Goal: Task Accomplishment & Management: Complete application form

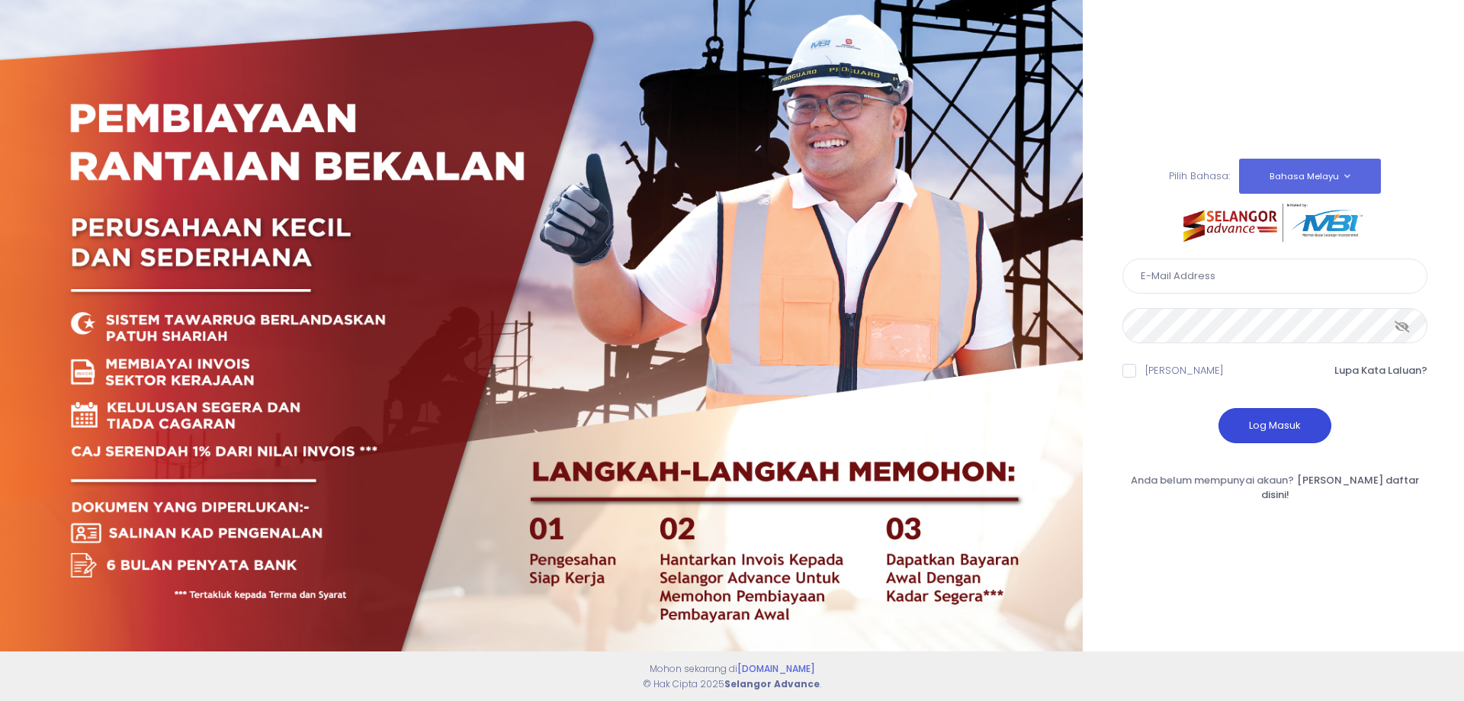
type input "perwirashahenterprise@gmail.com"
click at [1275, 432] on button "Log Masuk" at bounding box center [1275, 425] width 113 height 35
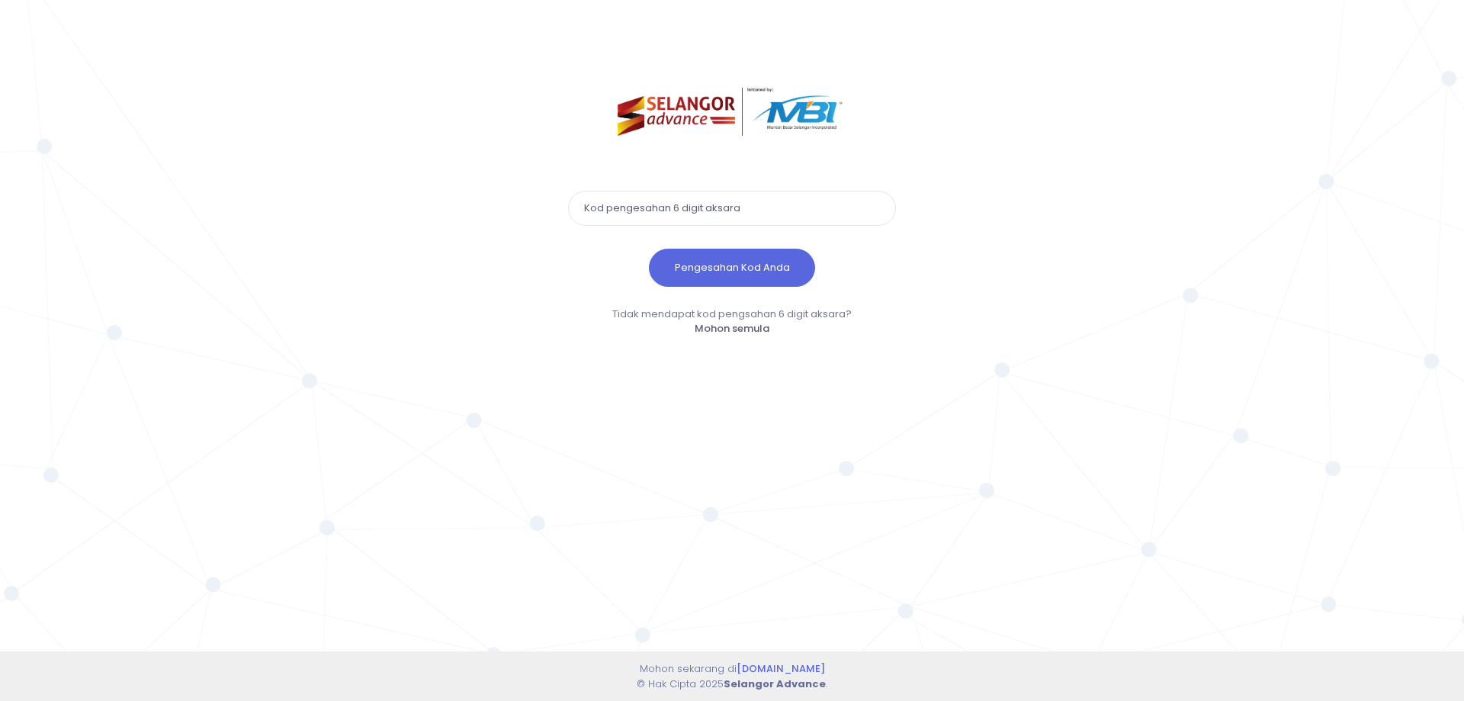
click at [675, 201] on input "text" at bounding box center [732, 208] width 328 height 35
paste input "987704"
type input "987704"
click at [703, 265] on button "Pengesahan Kod Anda" at bounding box center [732, 268] width 166 height 38
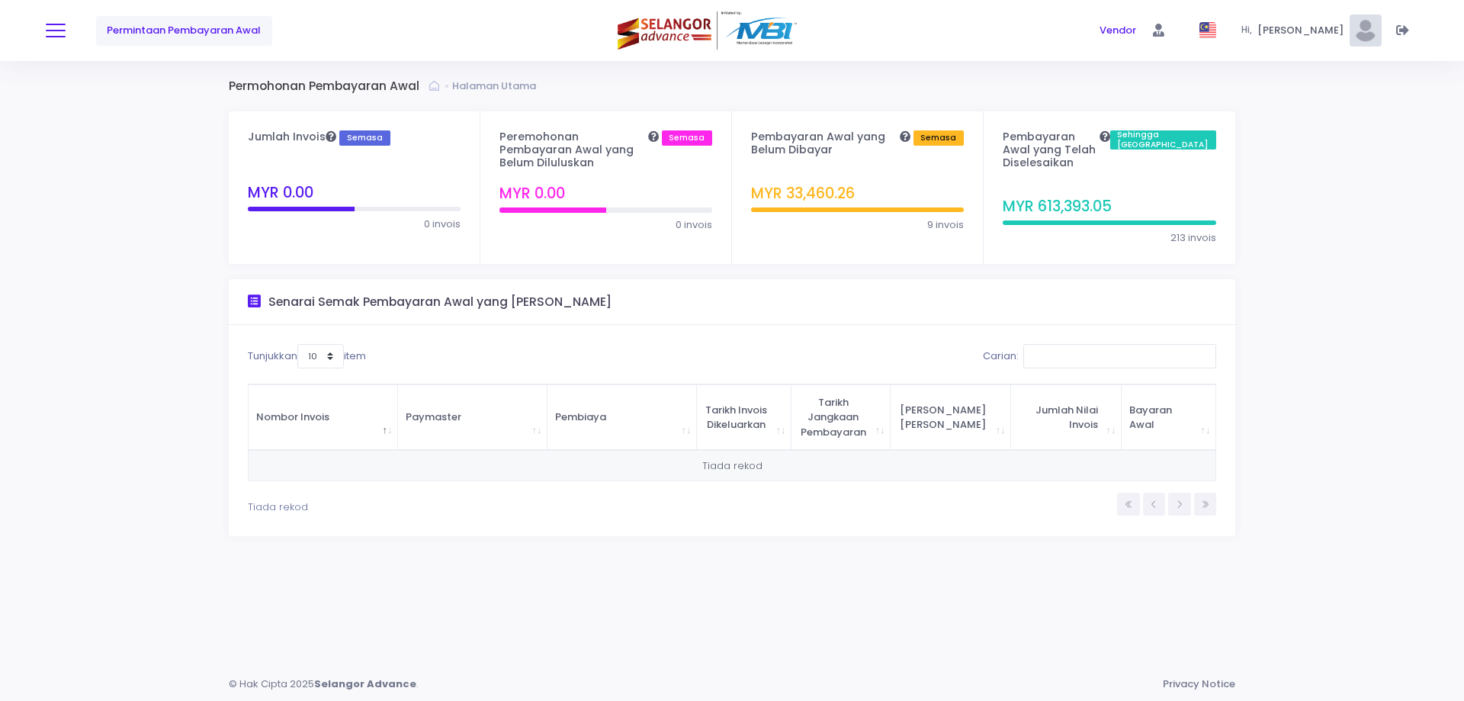
click at [53, 39] on button at bounding box center [56, 31] width 20 height 20
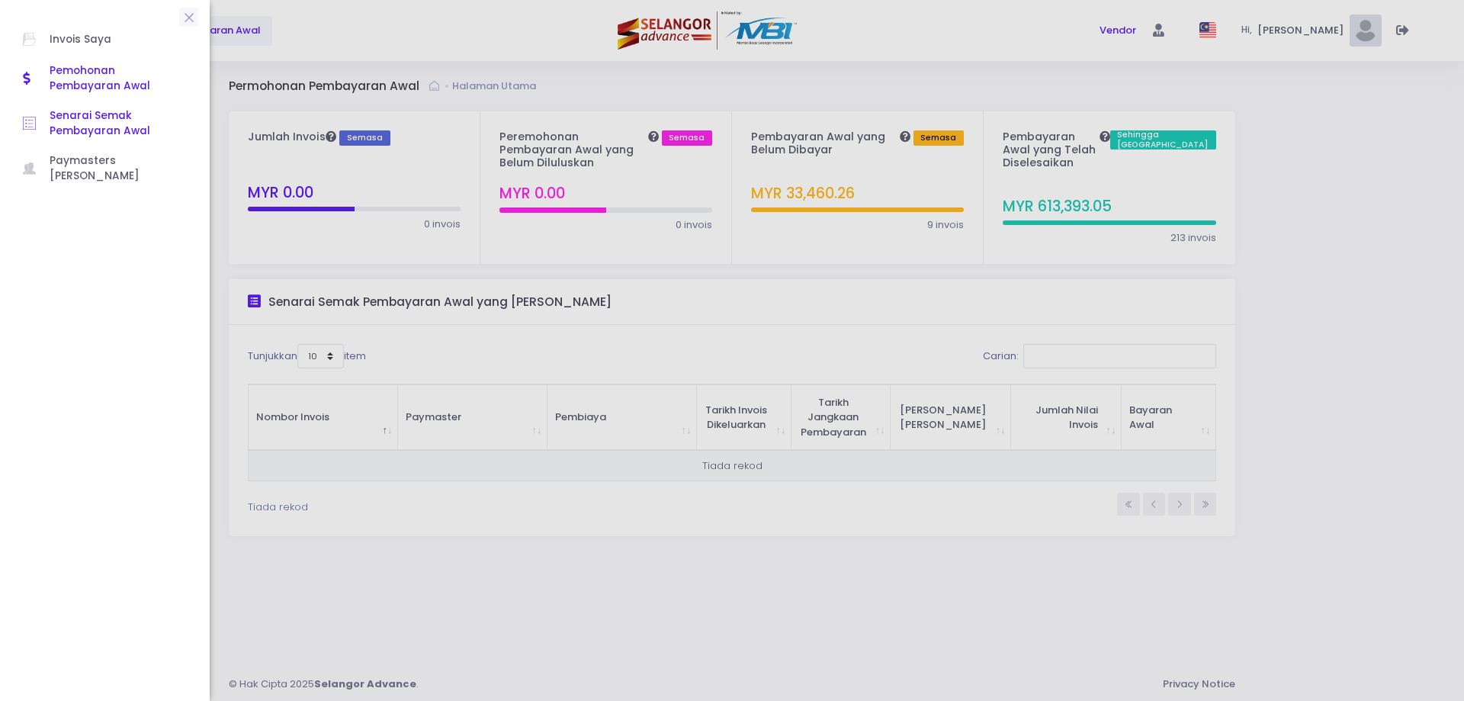
click at [66, 118] on span "Senarai Semak Pembayaran Awal" at bounding box center [118, 123] width 137 height 31
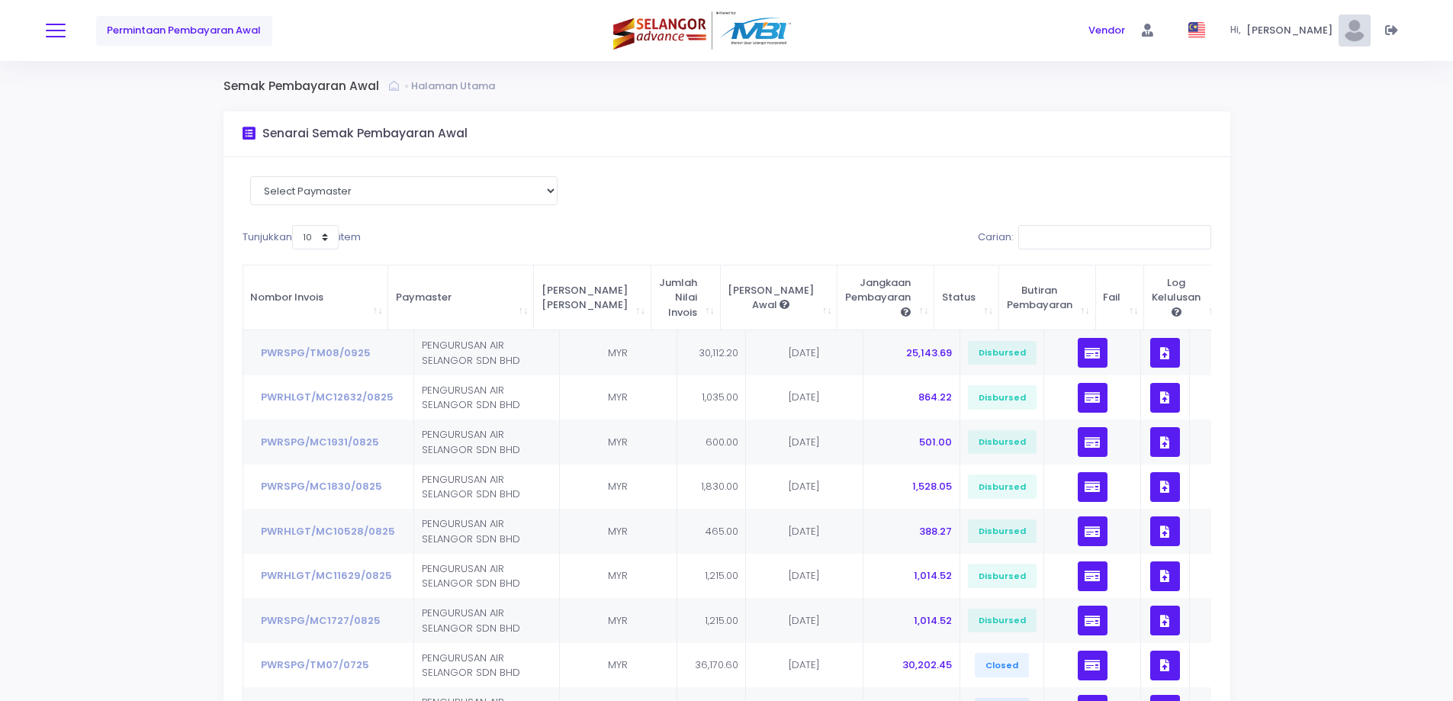
click at [59, 28] on button at bounding box center [56, 31] width 20 height 20
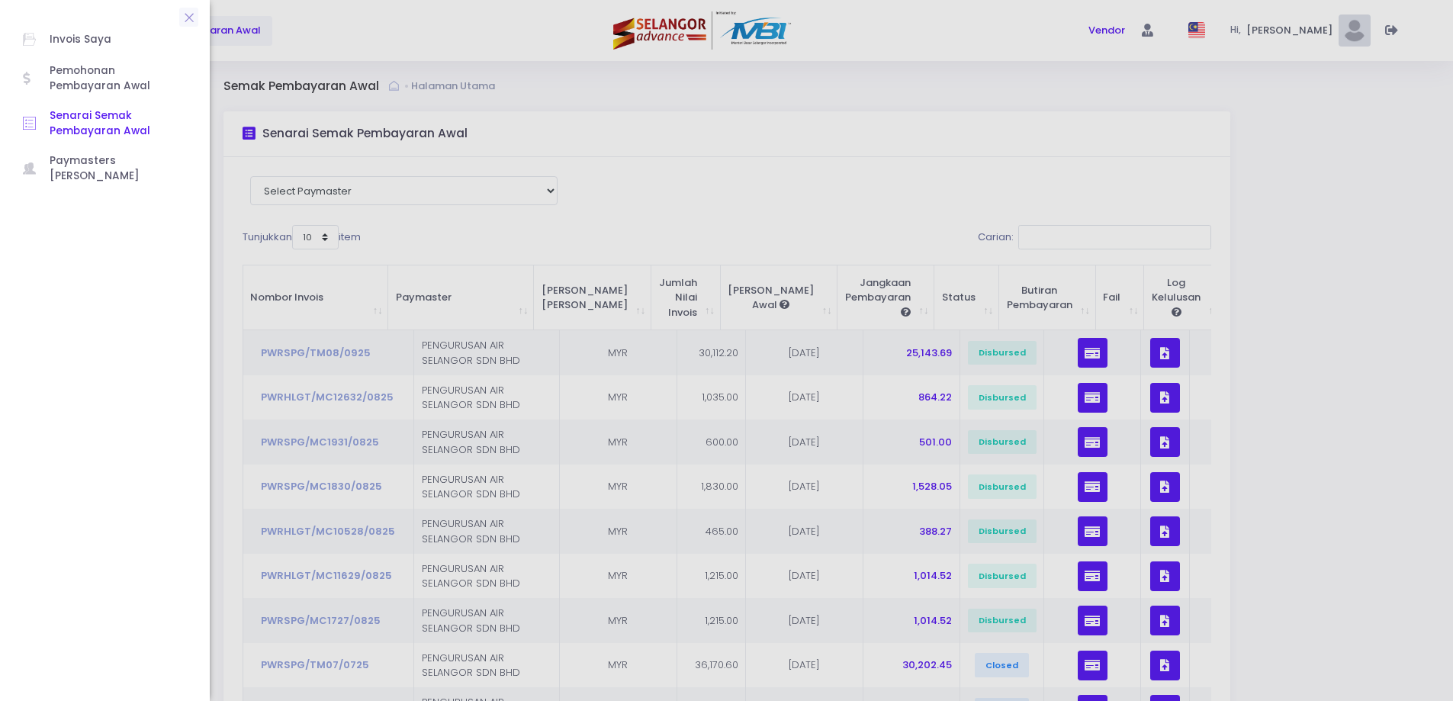
click at [75, 122] on span "Senarai Semak Pembayaran Awal" at bounding box center [118, 123] width 137 height 31
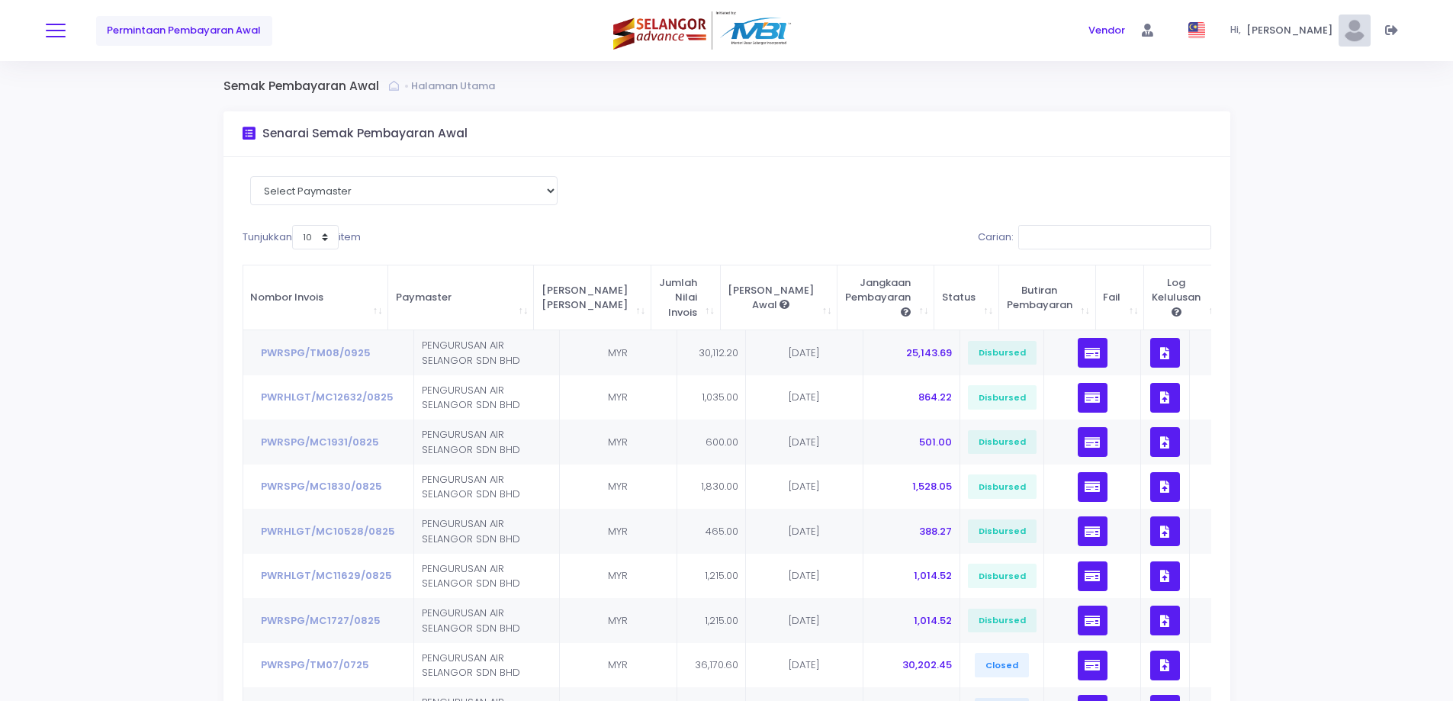
click at [47, 30] on span at bounding box center [56, 31] width 20 height 2
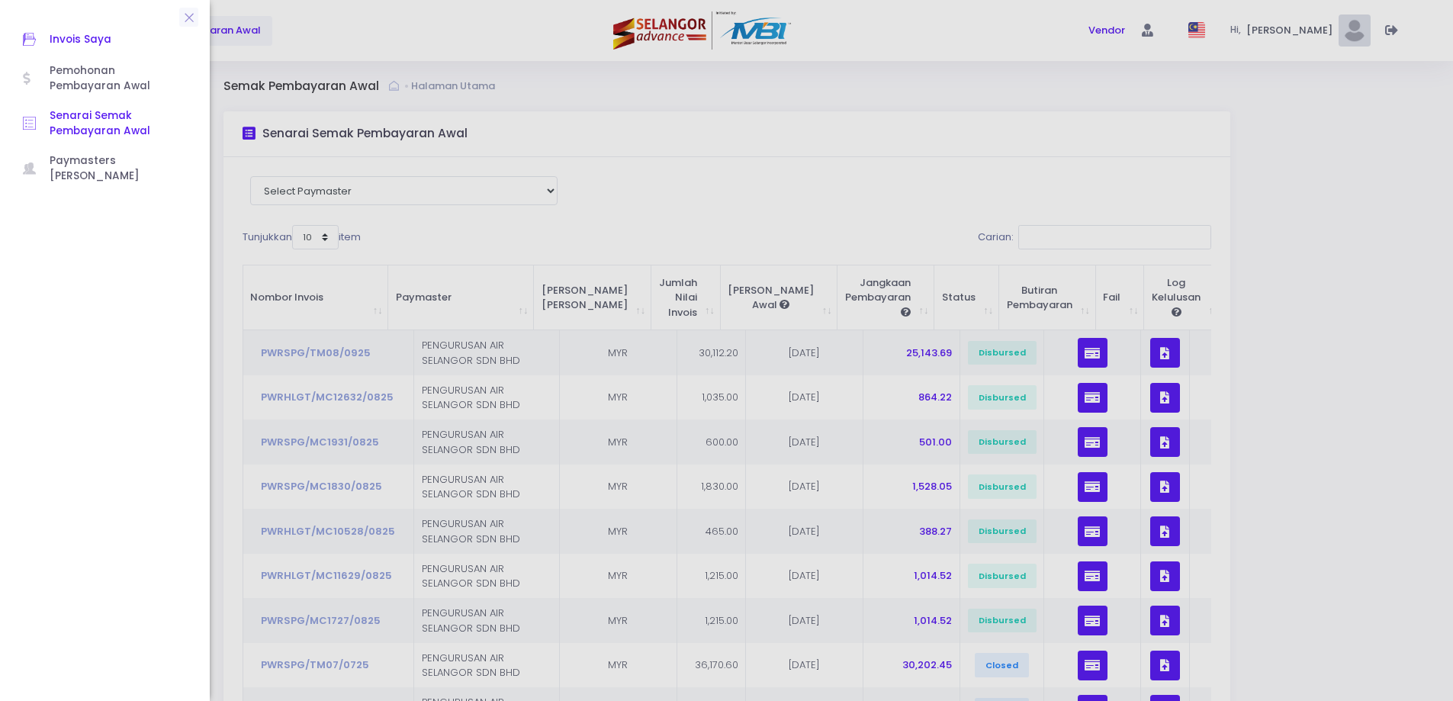
click at [81, 50] on link "Invois Saya" at bounding box center [105, 40] width 194 height 34
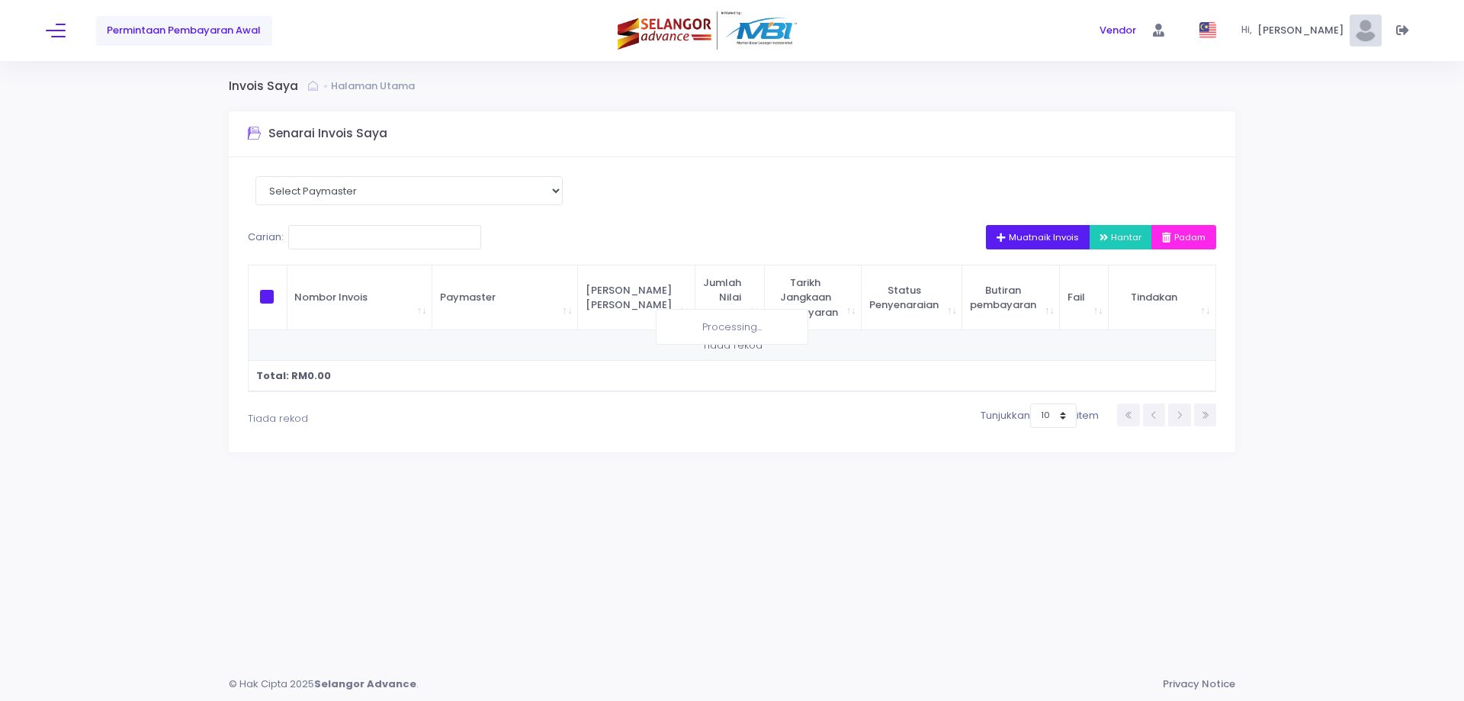
click at [1033, 239] on span "Muatnaik Invois" at bounding box center [1038, 237] width 82 height 12
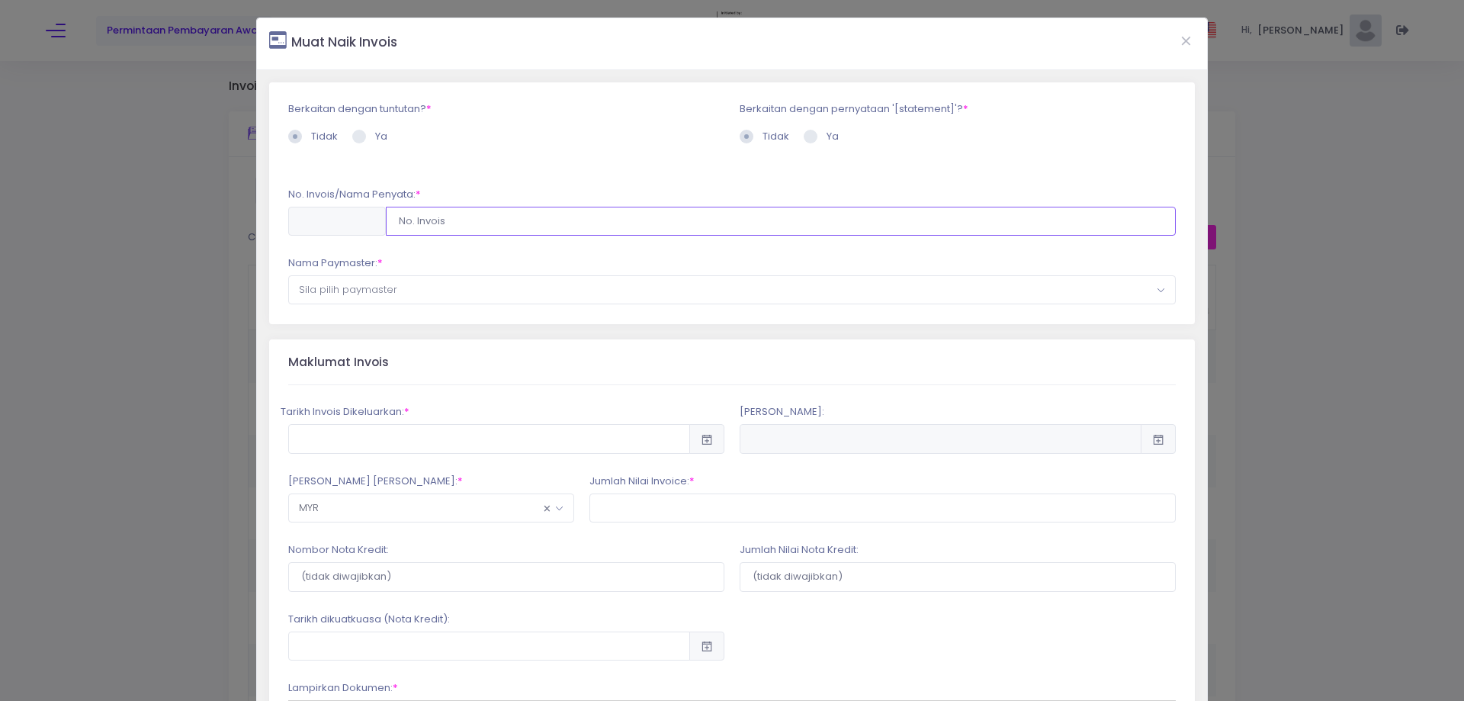
click at [731, 227] on input "text" at bounding box center [781, 221] width 790 height 29
type input "PWRHLGT/MC13633/0325"
click at [404, 275] on div "Nama Paymaster: * --Sila pilih Paymaster-- PENGURUSAN AIR SELANGOR SDN BHD (Fun…" at bounding box center [732, 279] width 888 height 49
click at [431, 290] on span "Sila pilih paymaster" at bounding box center [732, 289] width 886 height 27
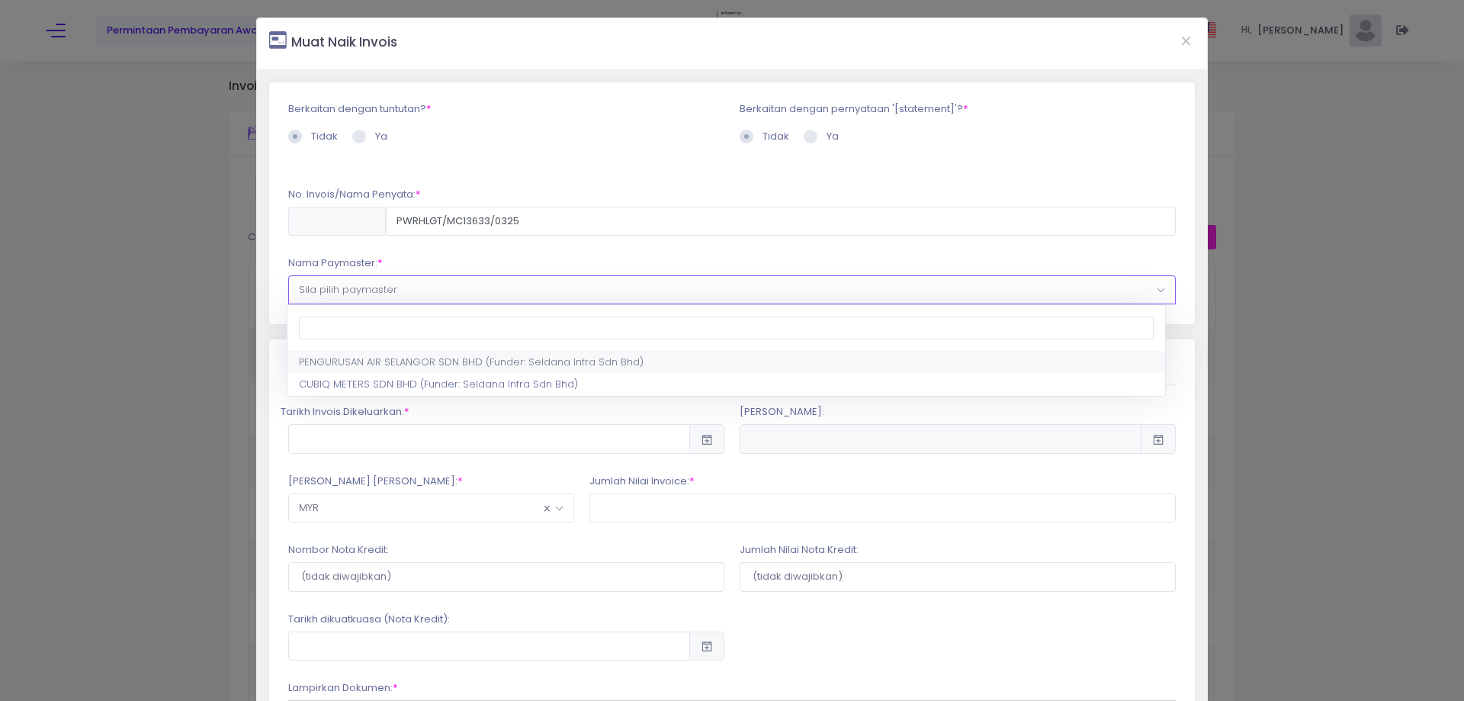
select select "638,701,90"
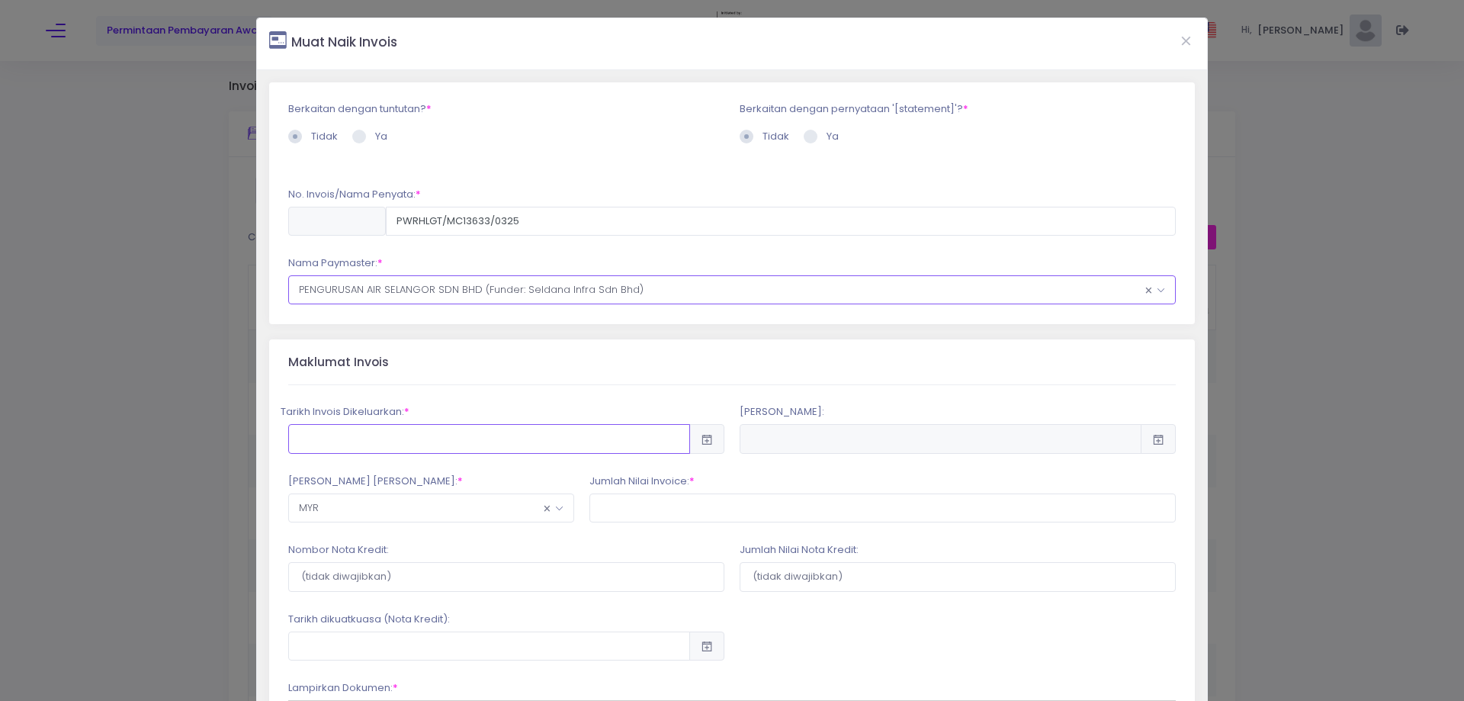
click at [511, 443] on input "text" at bounding box center [489, 438] width 402 height 29
click at [609, 581] on td "12" at bounding box center [609, 581] width 27 height 27
type input "2025-09-12"
type input "2025-12-11"
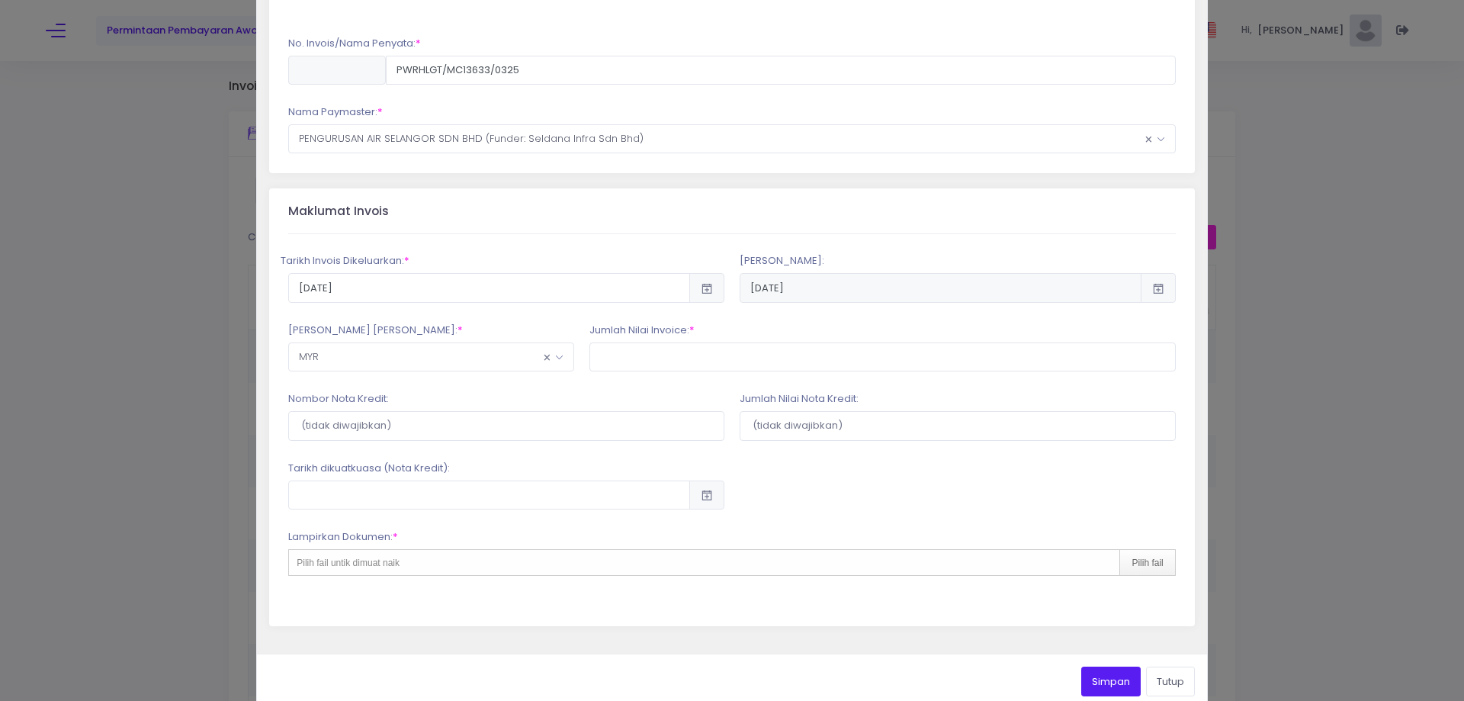
scroll to position [153, 0]
click at [636, 354] on input "text" at bounding box center [883, 355] width 586 height 29
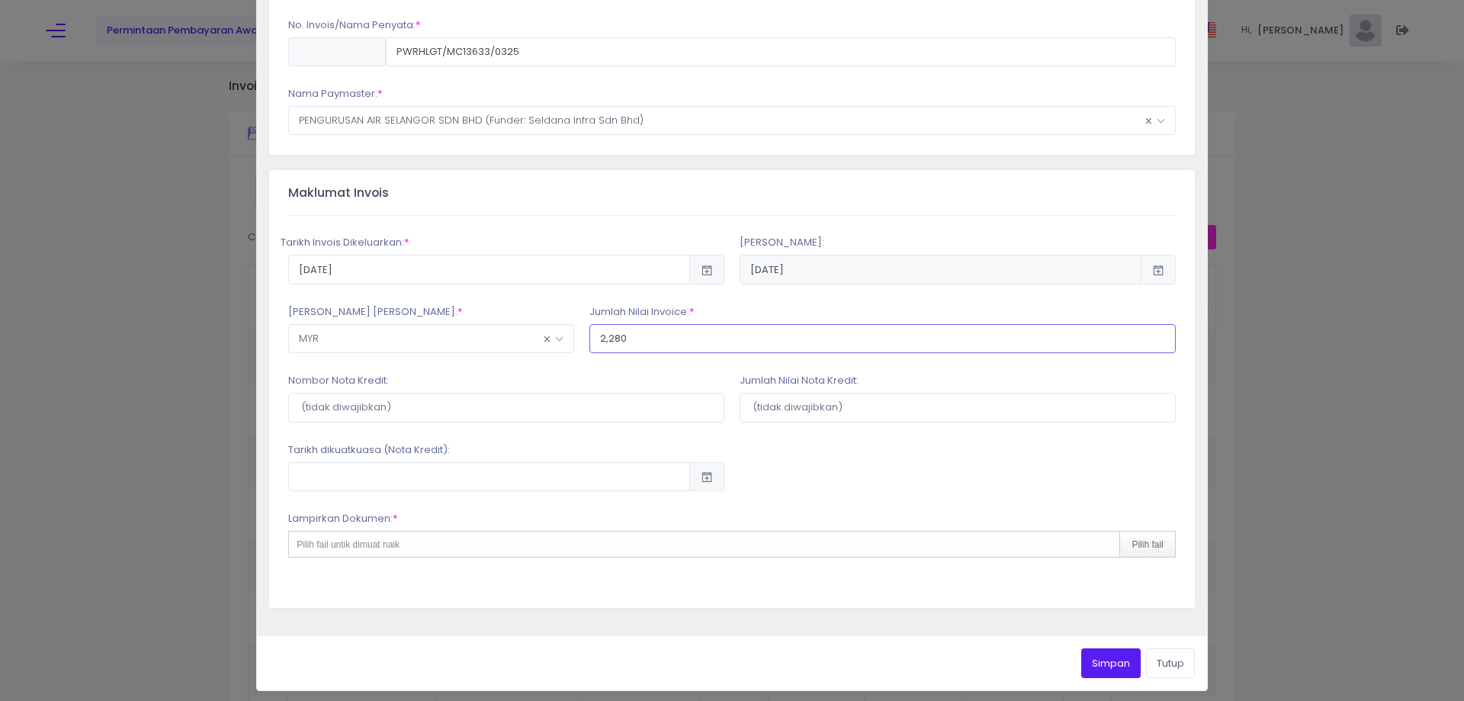
scroll to position [177, 0]
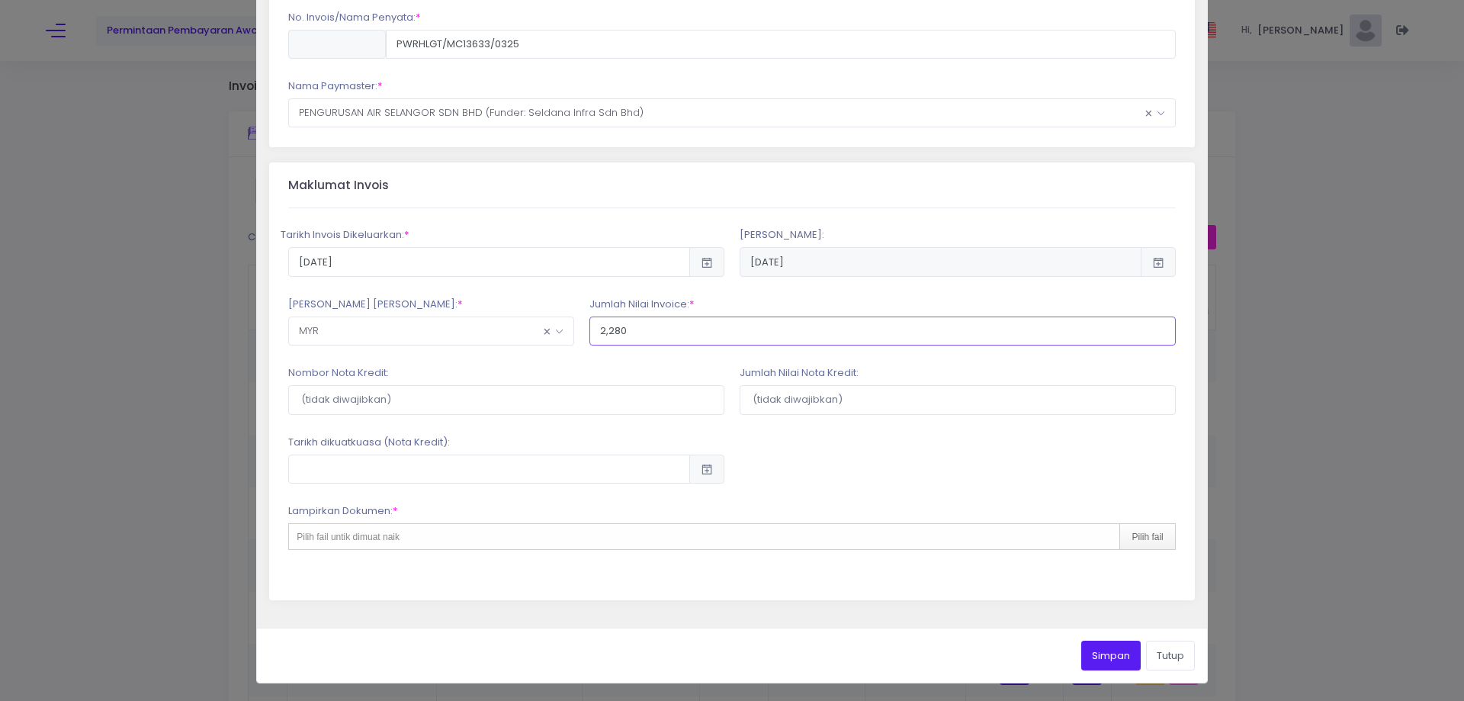
type input "2,280"
click at [688, 545] on div "Pilih fail untik dimuat naik Pilih fail" at bounding box center [732, 536] width 888 height 27
type input "C:\fakepath\INVOICE AIS BATCH 136 PO_PO0000090001_0.pdf"
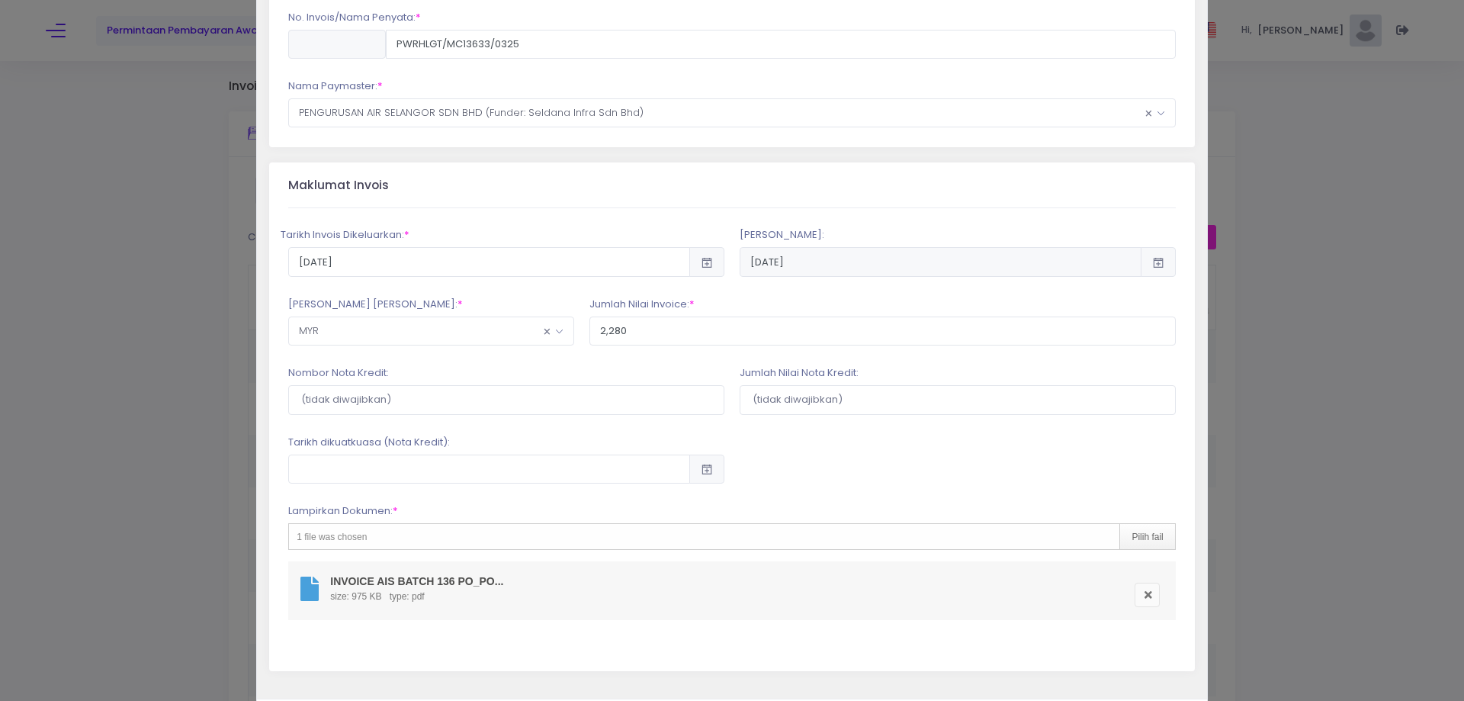
scroll to position [248, 0]
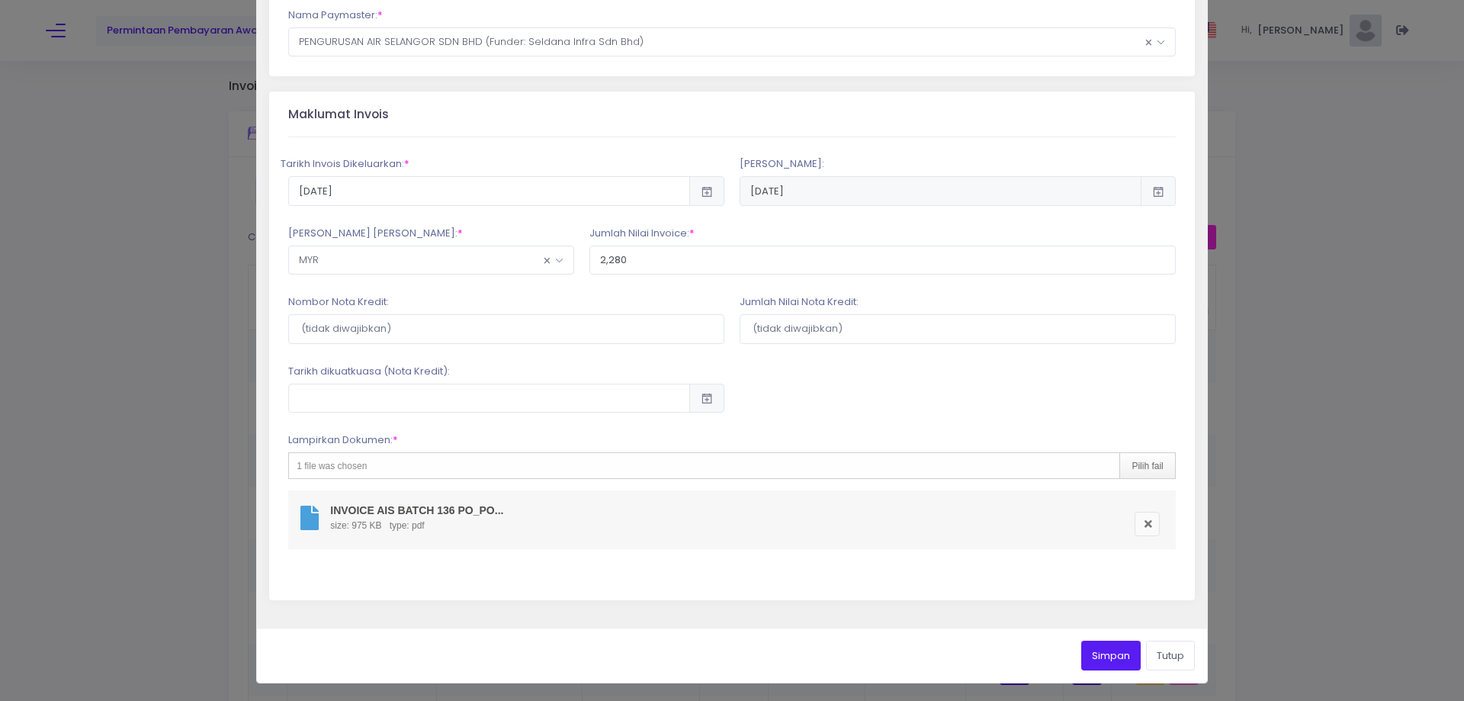
click at [1096, 663] on button "Simpan" at bounding box center [1110, 655] width 59 height 29
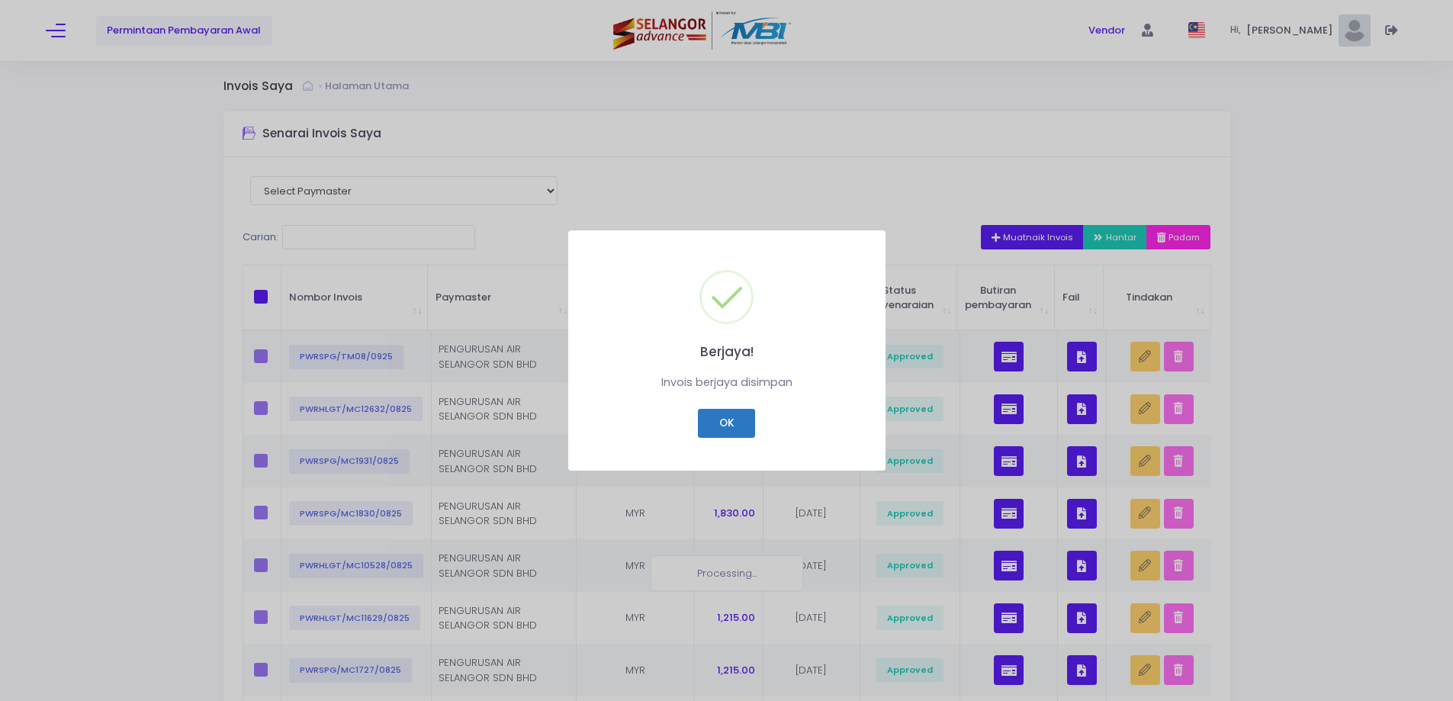
click at [723, 425] on button "OK" at bounding box center [726, 423] width 57 height 29
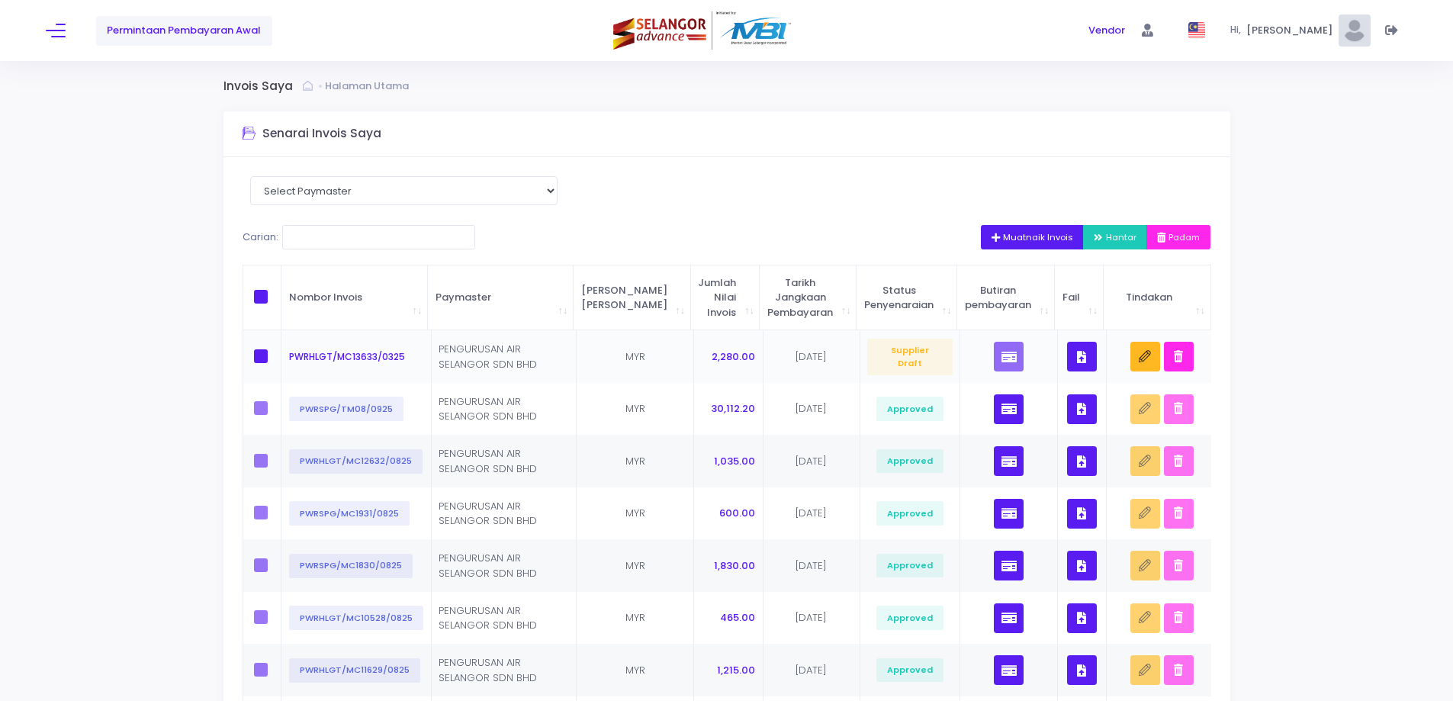
click at [1068, 352] on button "button" at bounding box center [1082, 357] width 30 height 30
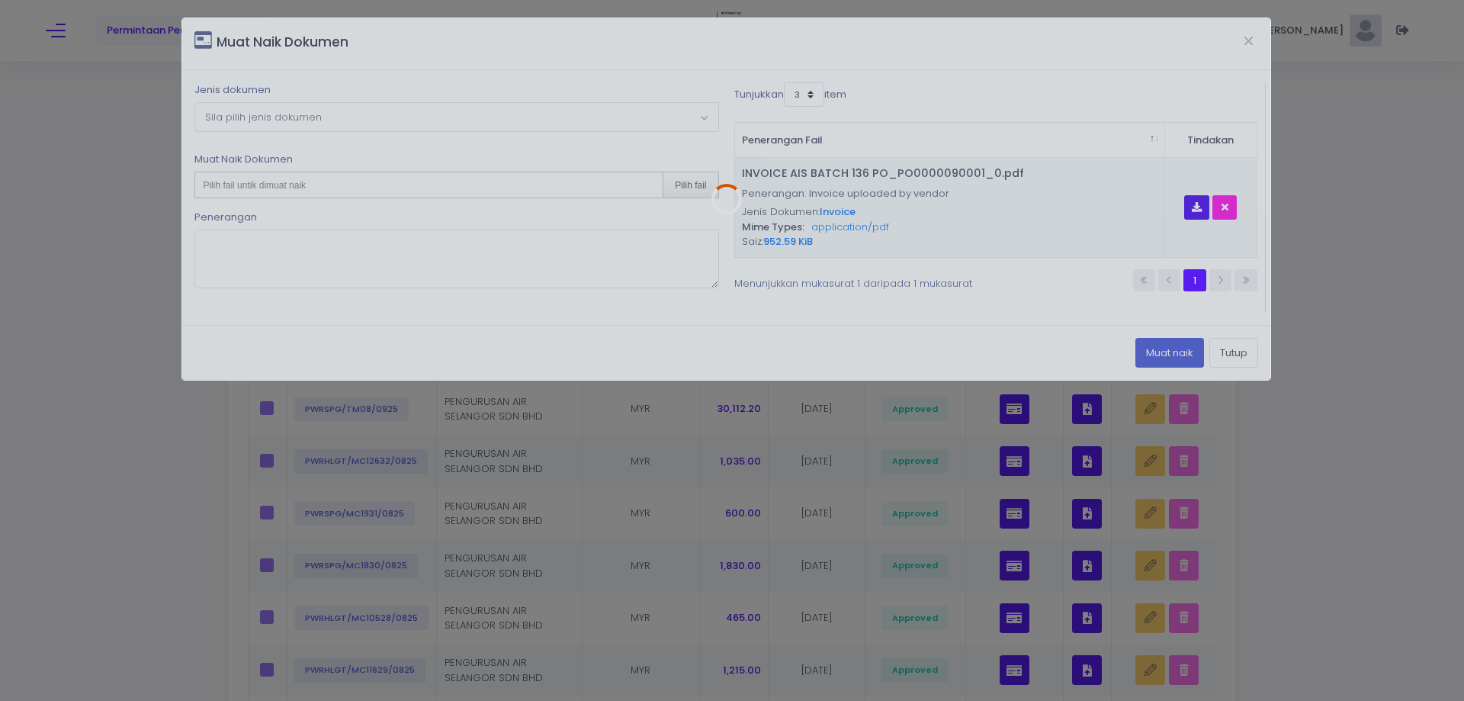
click at [596, 116] on div at bounding box center [726, 198] width 1088 height 361
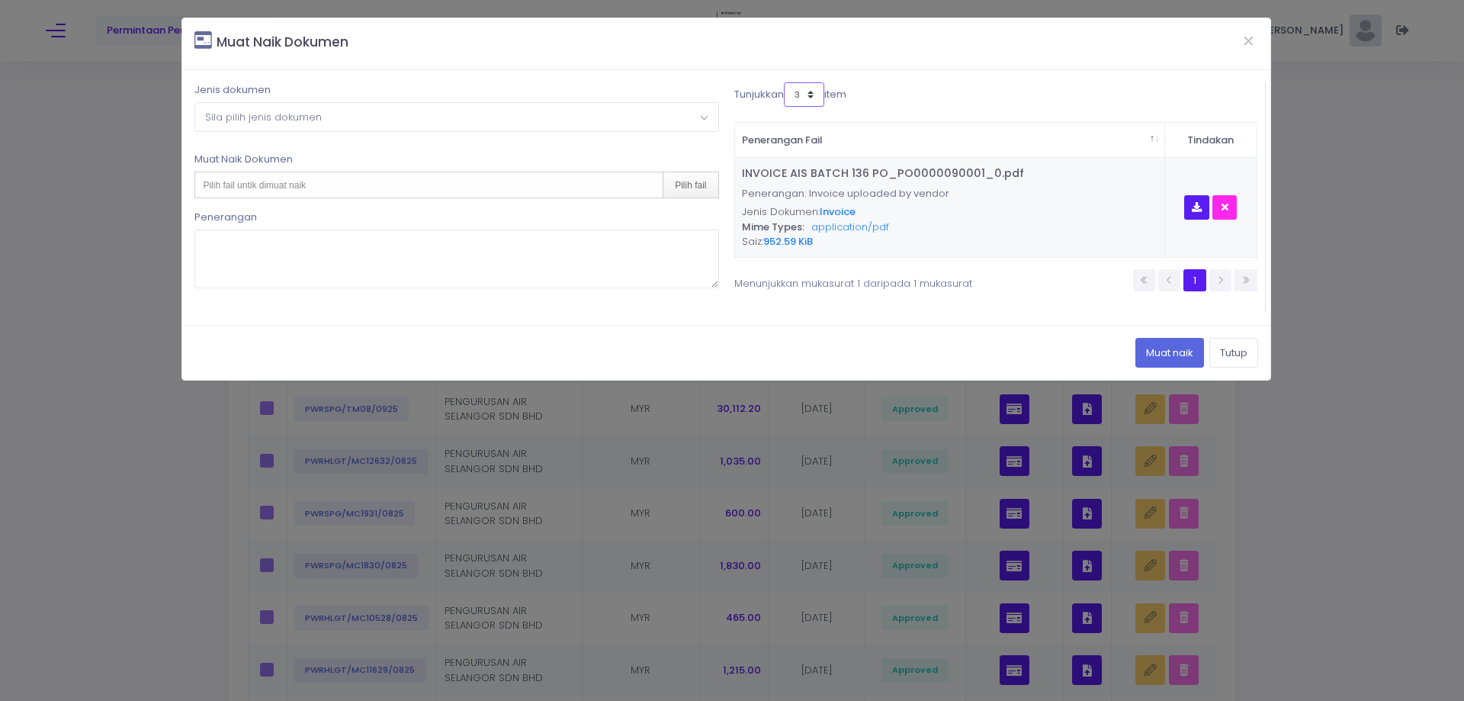
click at [798, 92] on select "3 5 7 10" at bounding box center [804, 94] width 40 height 24
select select "10"
click at [786, 82] on select "3 5 7 10" at bounding box center [804, 94] width 40 height 24
click at [548, 130] on span "Sila pilih jenis dokumen" at bounding box center [456, 116] width 522 height 27
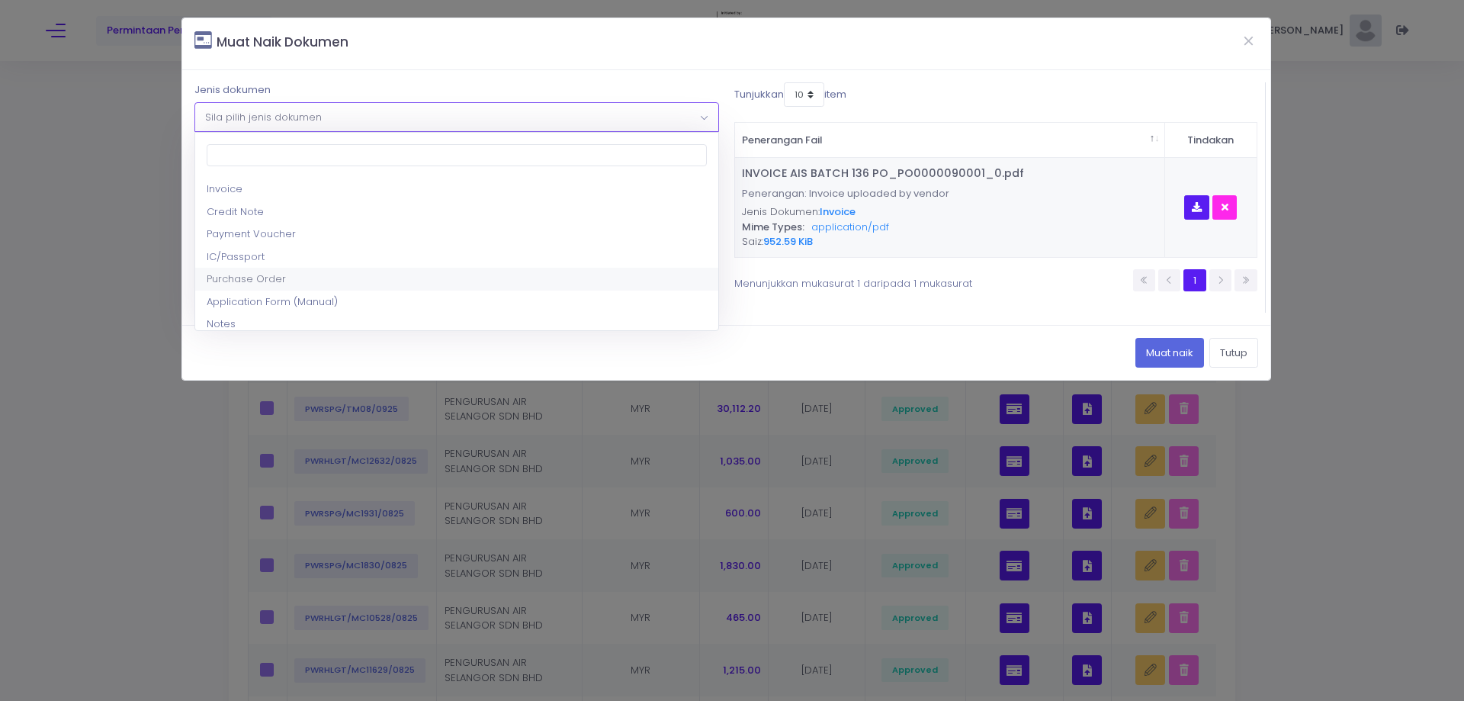
select select "5"
click at [470, 186] on div "Pilih fail untik dimuat naik Pilih fail" at bounding box center [456, 185] width 524 height 27
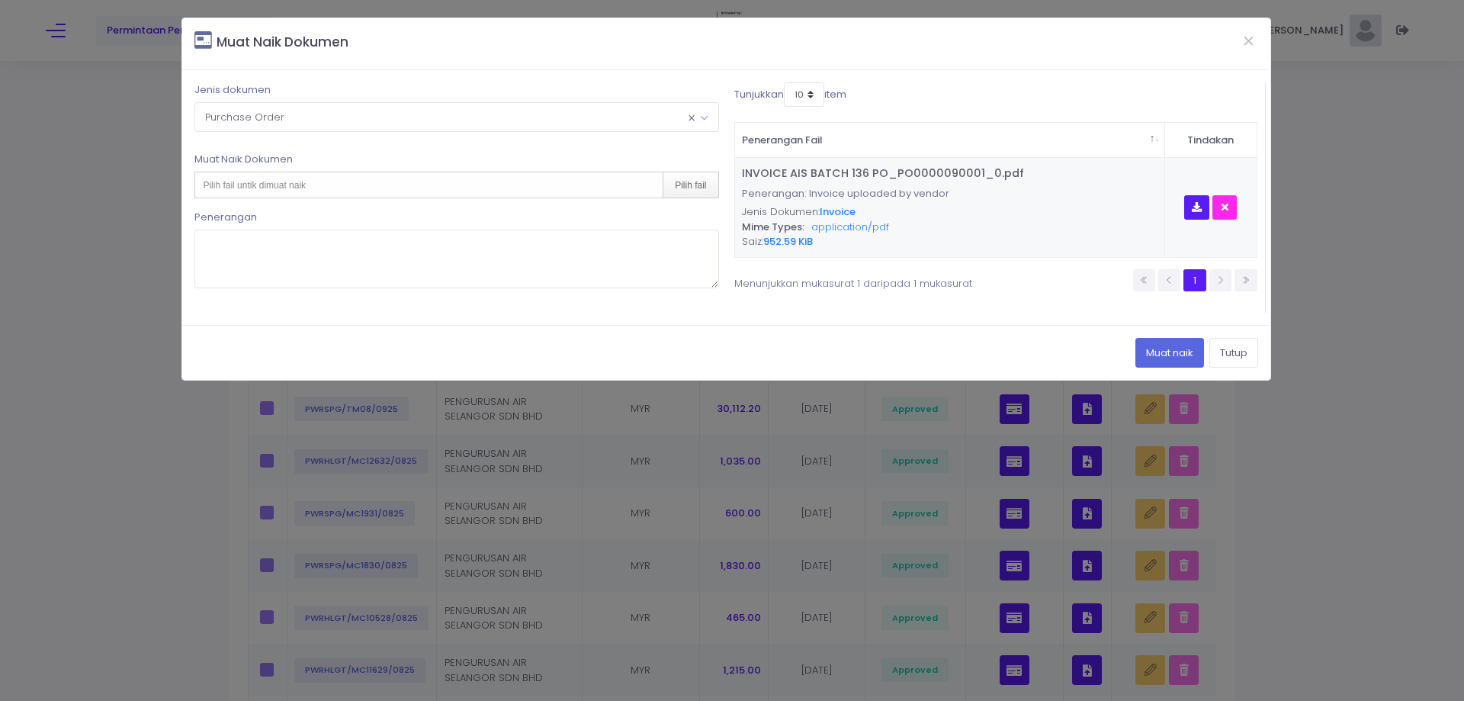
type input "C:\fakepath\MC BATCH 136 PO_PO0000090001_0.pdf"
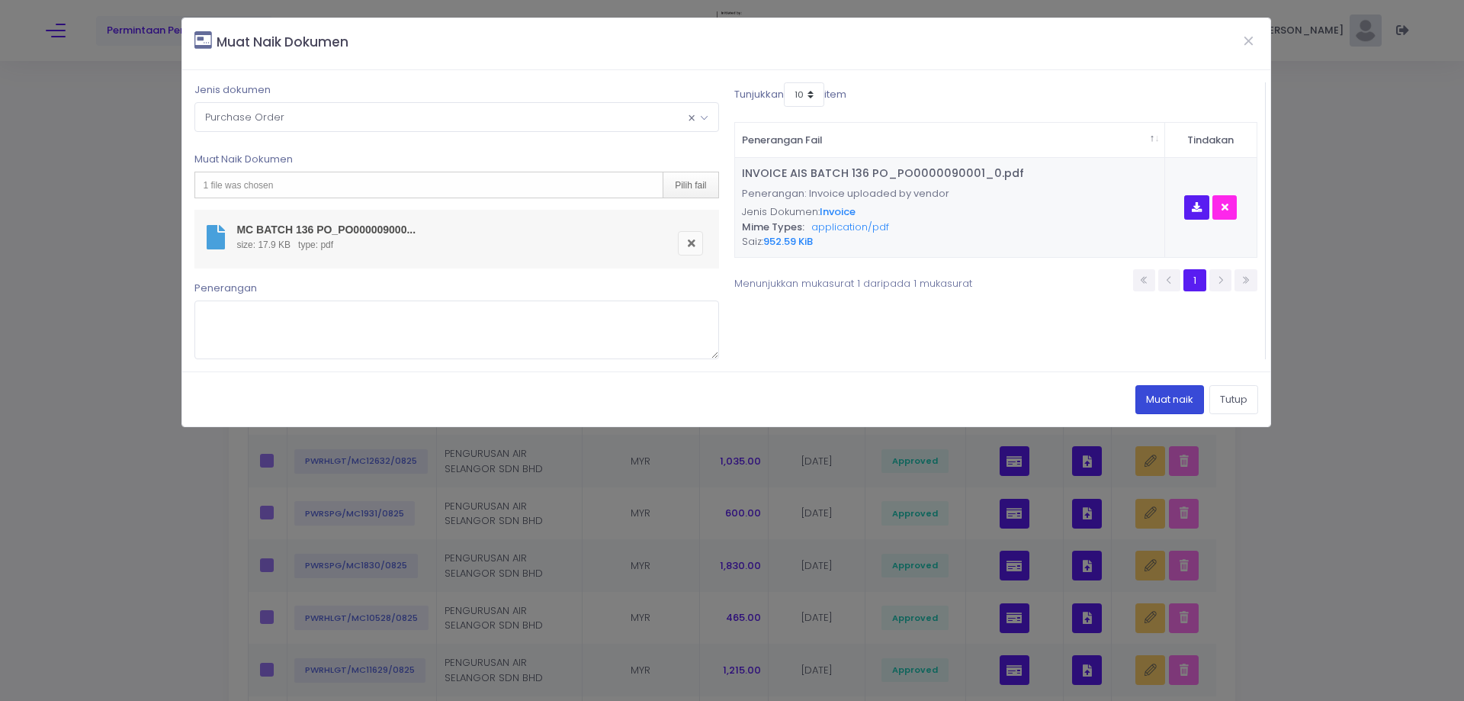
click at [1160, 410] on button "Muat naik" at bounding box center [1170, 399] width 69 height 29
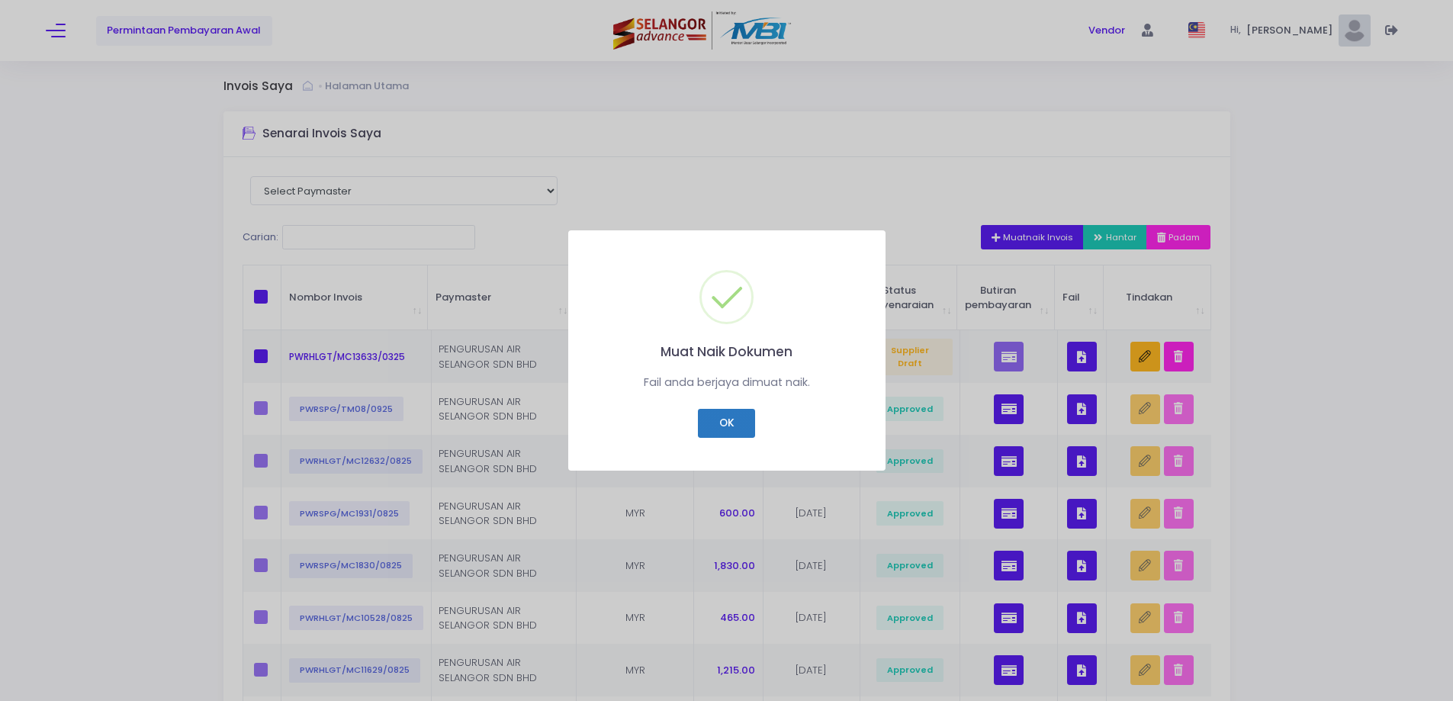
click at [700, 420] on button "OK" at bounding box center [726, 423] width 57 height 29
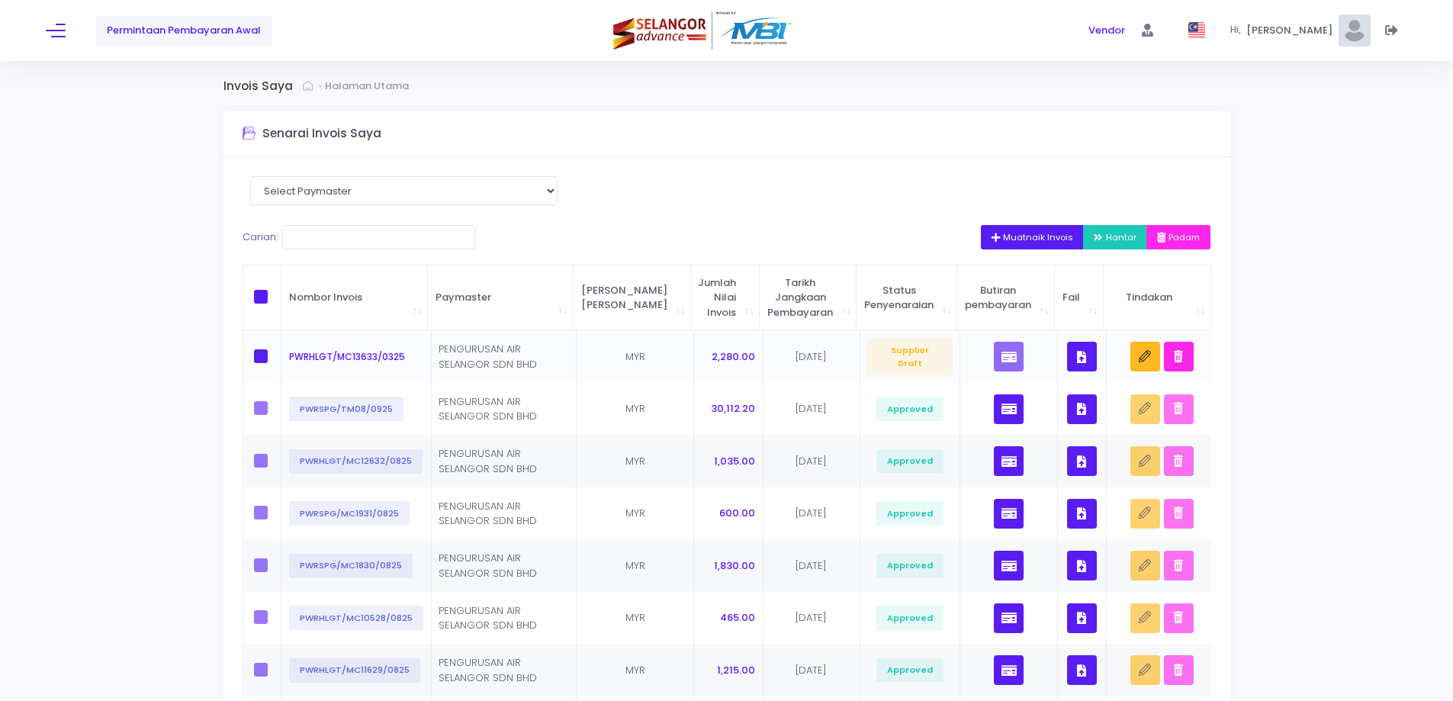
click at [1084, 352] on button "button" at bounding box center [1082, 357] width 30 height 30
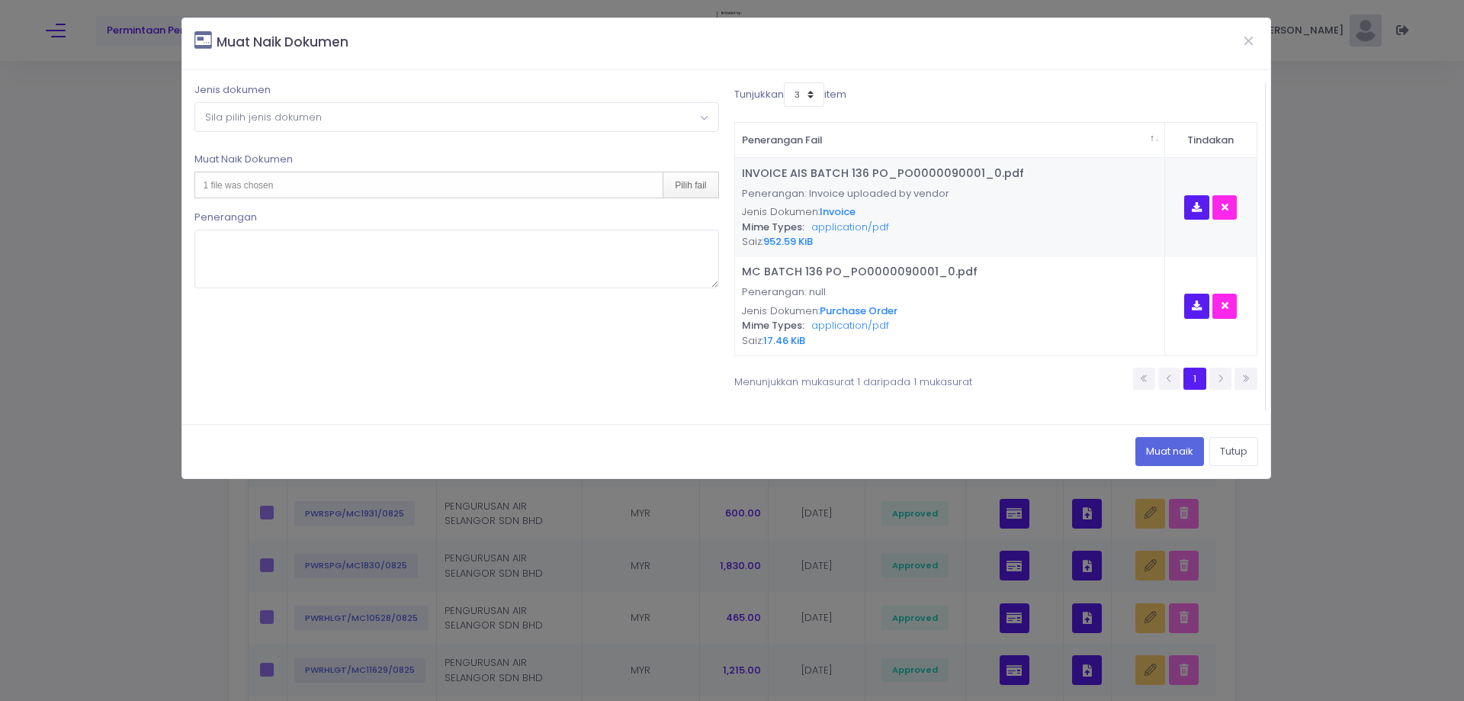
click at [534, 120] on span "Sila pilih jenis dokumen" at bounding box center [456, 116] width 522 height 27
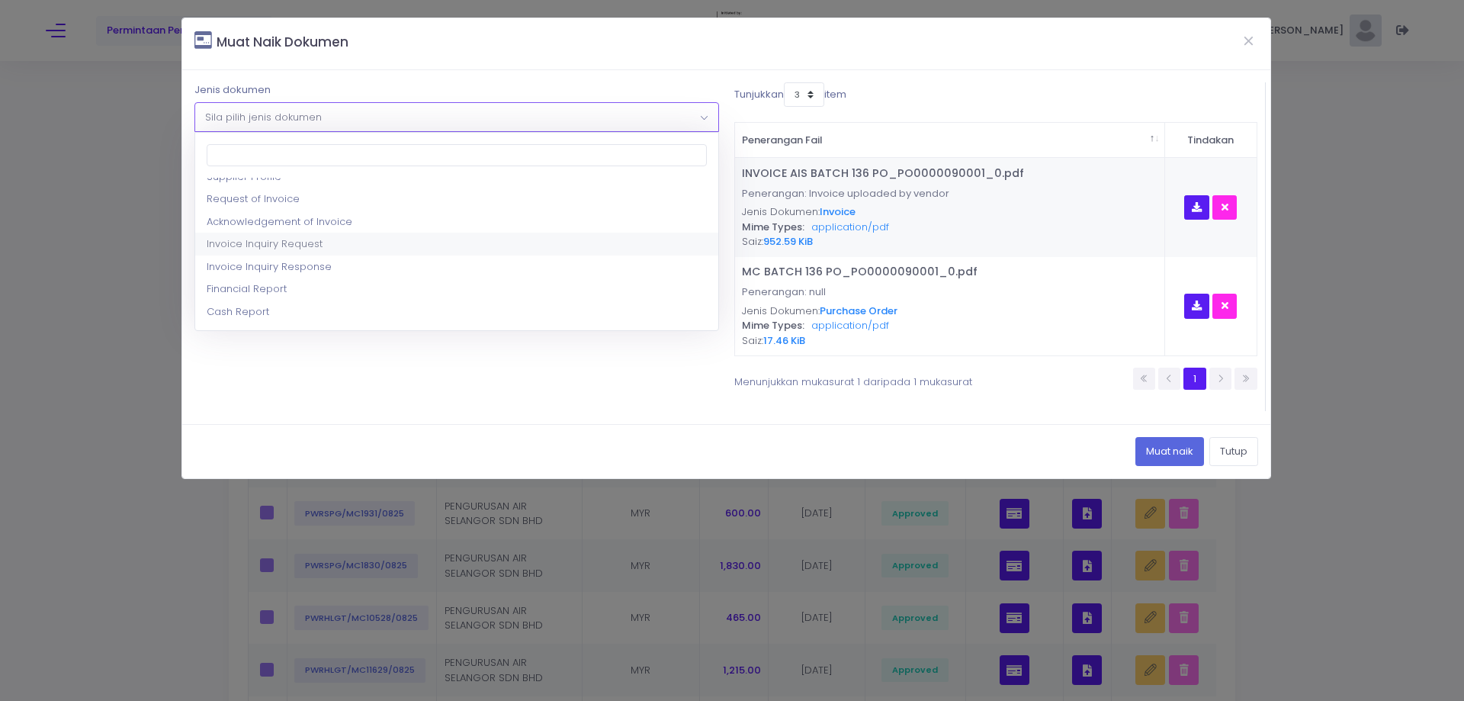
scroll to position [305, 0]
select select "17"
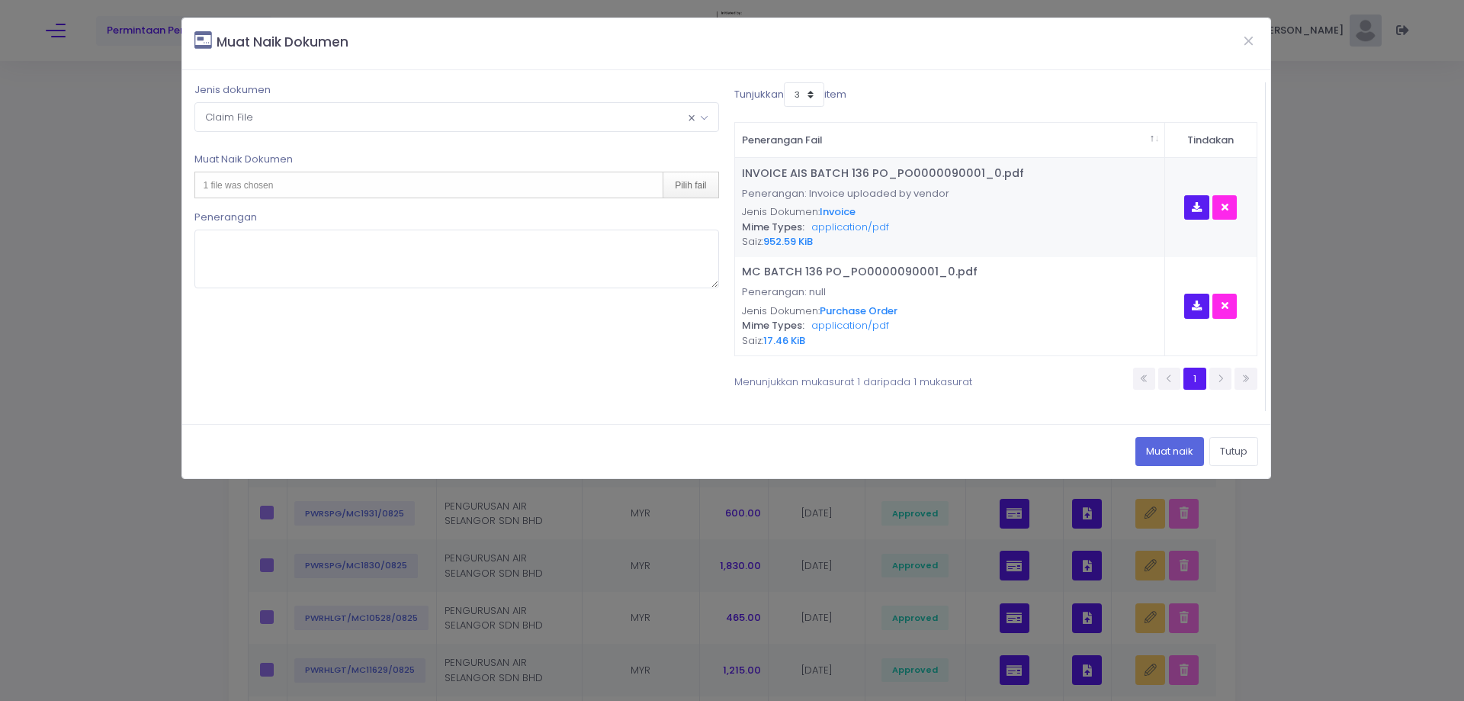
click at [324, 185] on div "1 file was chosen Pilih fail" at bounding box center [456, 185] width 524 height 27
type input "C:\fakepath\DL BATCH 136 PO_PO0000090001_0.pdf"
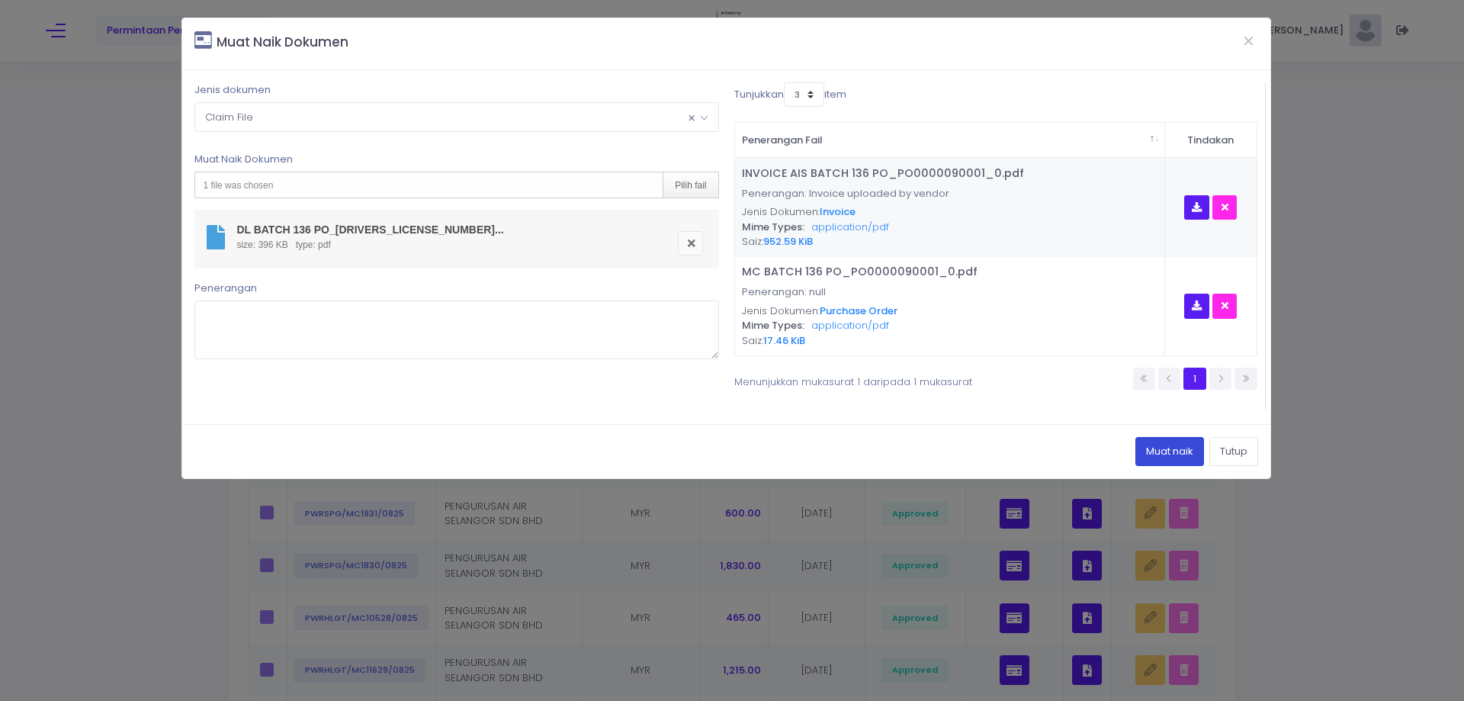
click at [1178, 448] on button "Muat naik" at bounding box center [1170, 451] width 69 height 29
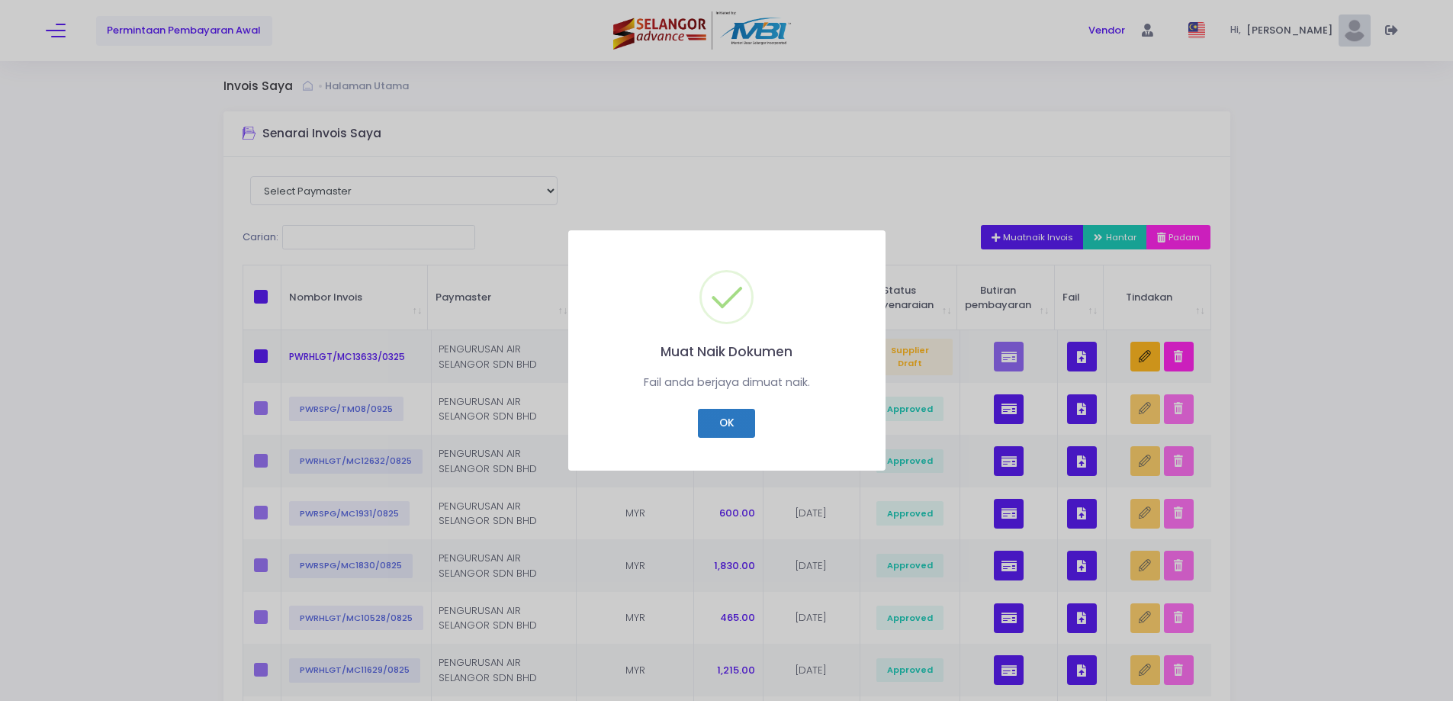
click at [734, 413] on button "OK" at bounding box center [726, 423] width 57 height 29
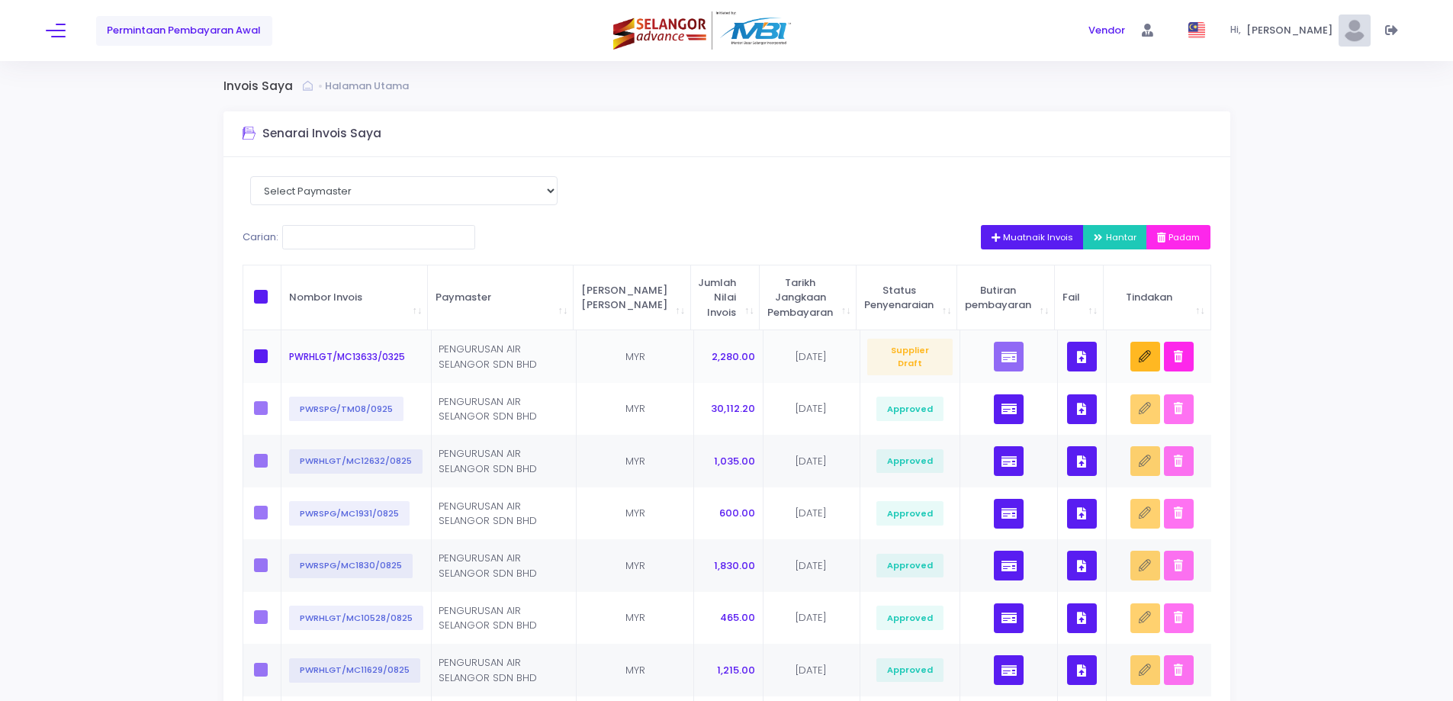
click at [1070, 358] on button "button" at bounding box center [1082, 357] width 30 height 30
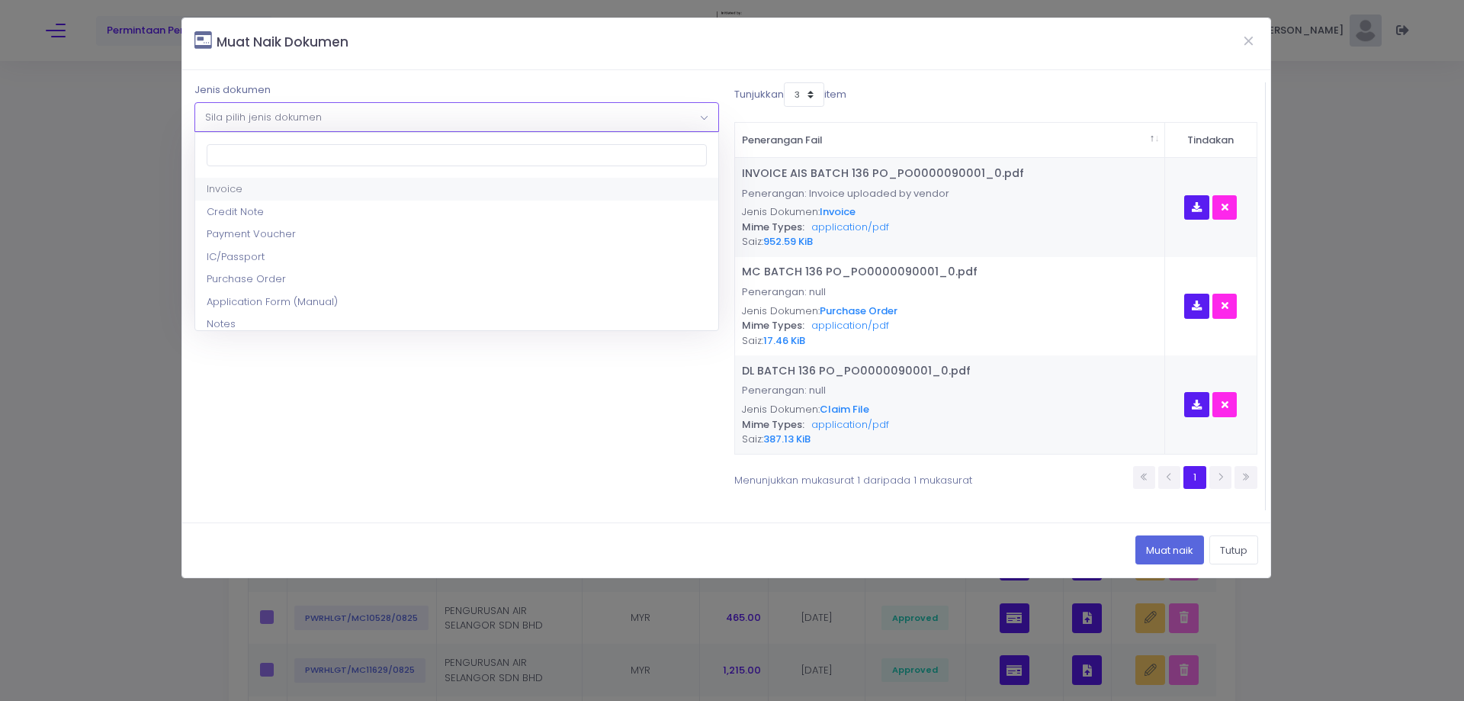
click at [589, 126] on span "Sila pilih jenis dokumen" at bounding box center [456, 116] width 522 height 27
click at [367, 118] on span "× Cash Report" at bounding box center [456, 116] width 522 height 27
select select "17"
click at [352, 180] on div "1 file was chosen Pilih fail" at bounding box center [456, 185] width 524 height 27
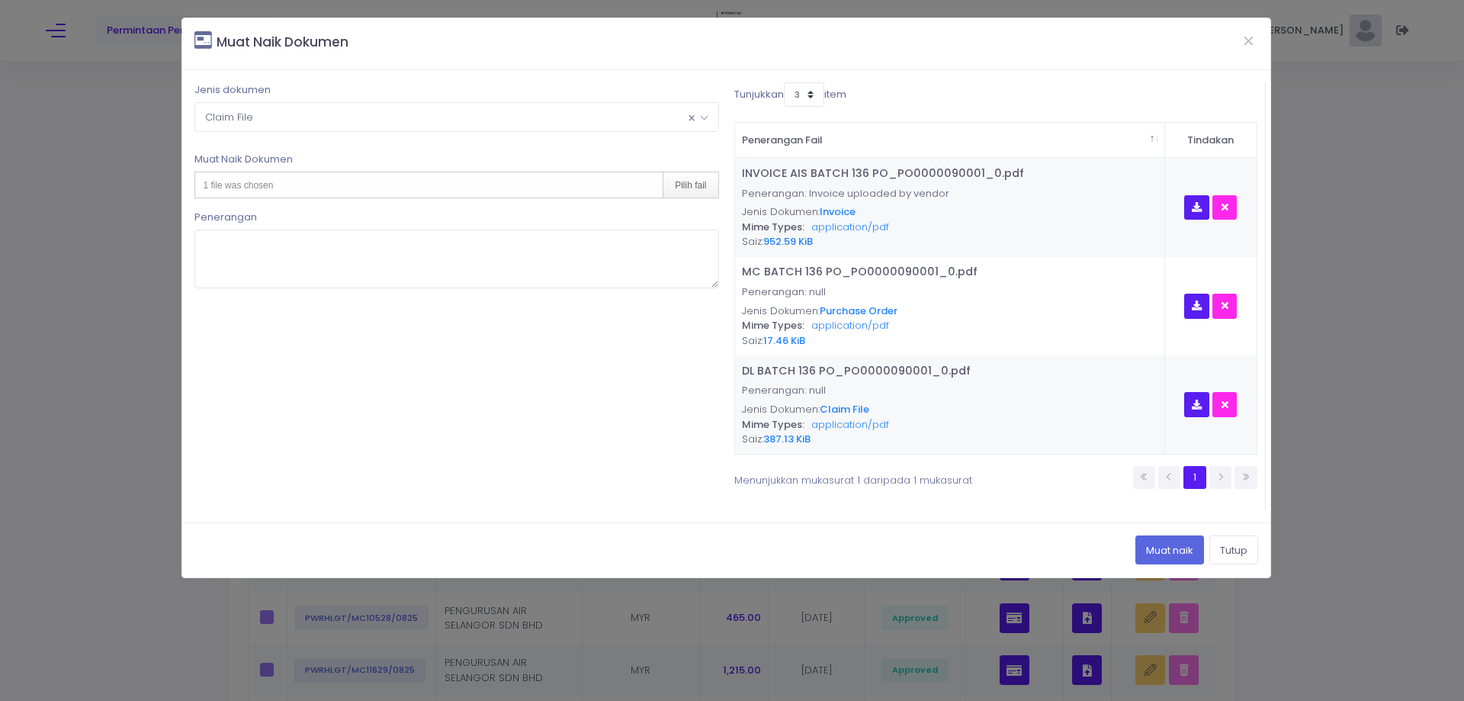
type input "C:\fakepath\AL AIS BATCH 136 PO_PO0000090001_0.pdf"
click at [1154, 550] on button "Muat naik" at bounding box center [1170, 549] width 69 height 29
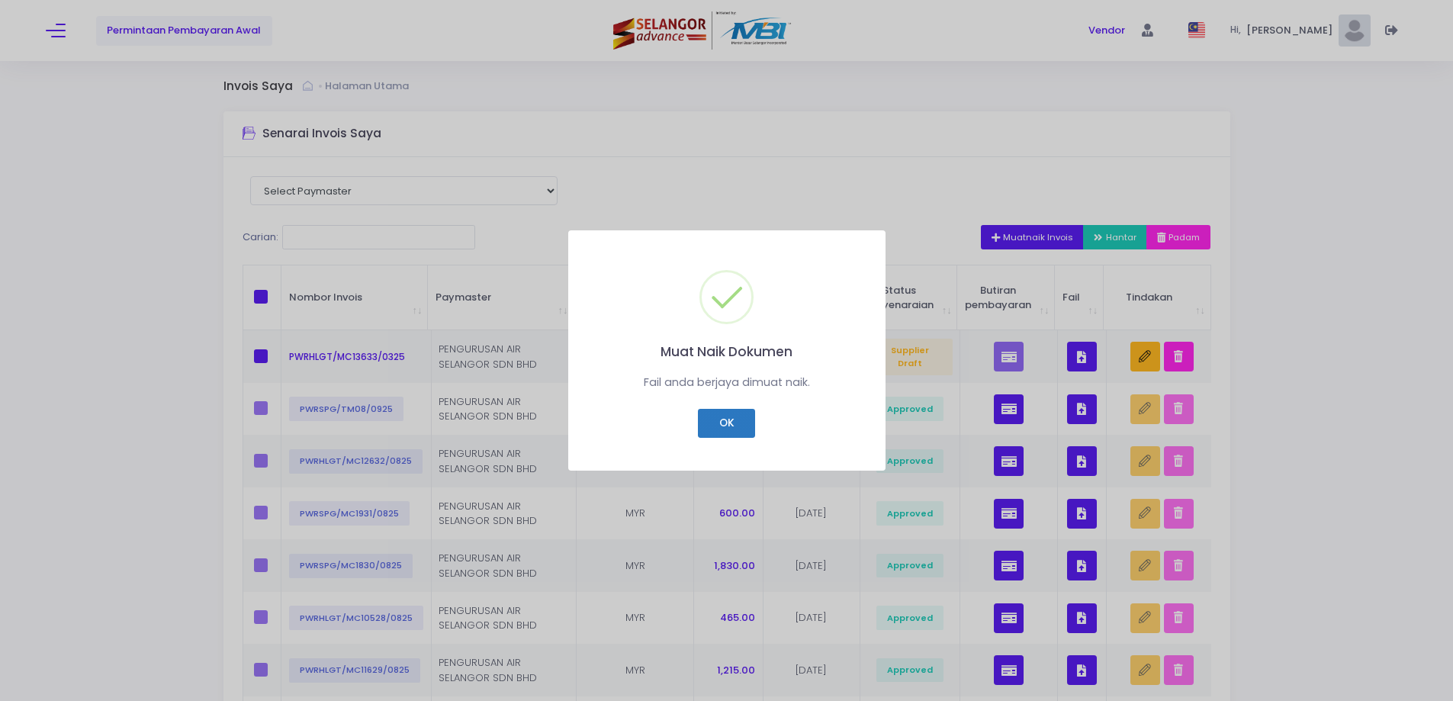
click at [715, 428] on button "OK" at bounding box center [726, 423] width 57 height 29
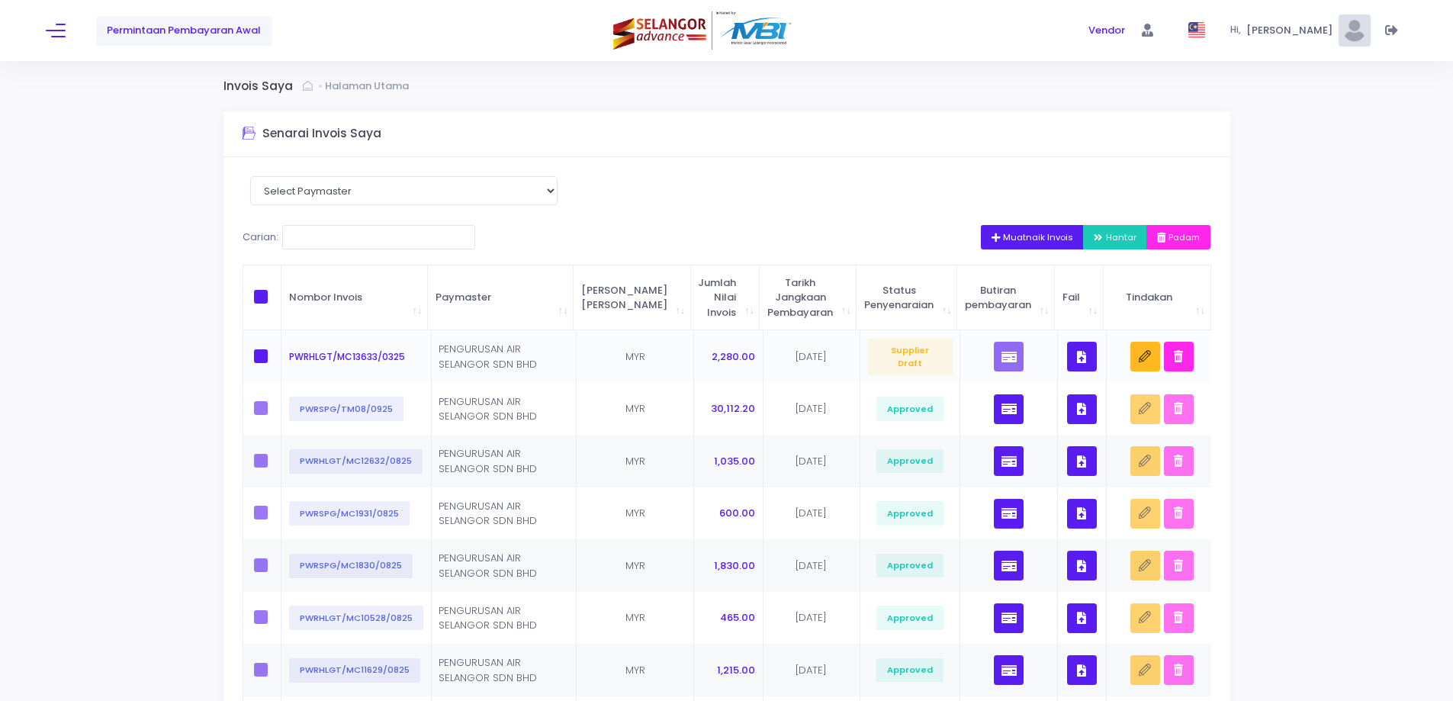
click at [1077, 357] on icon "button" at bounding box center [1081, 357] width 9 height 0
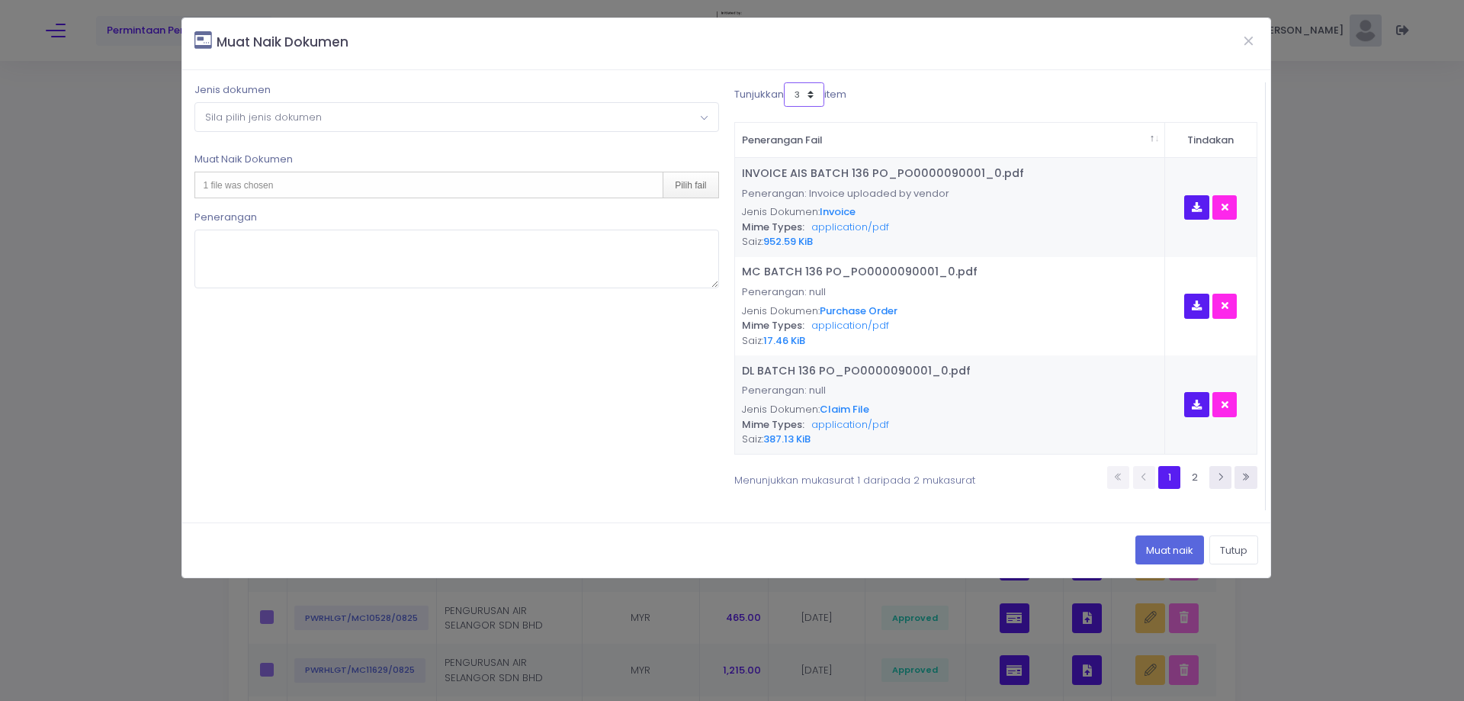
click at [798, 90] on select "3 5 7 10" at bounding box center [804, 94] width 40 height 24
select select "10"
click at [786, 82] on select "3 5 7 10" at bounding box center [804, 94] width 40 height 24
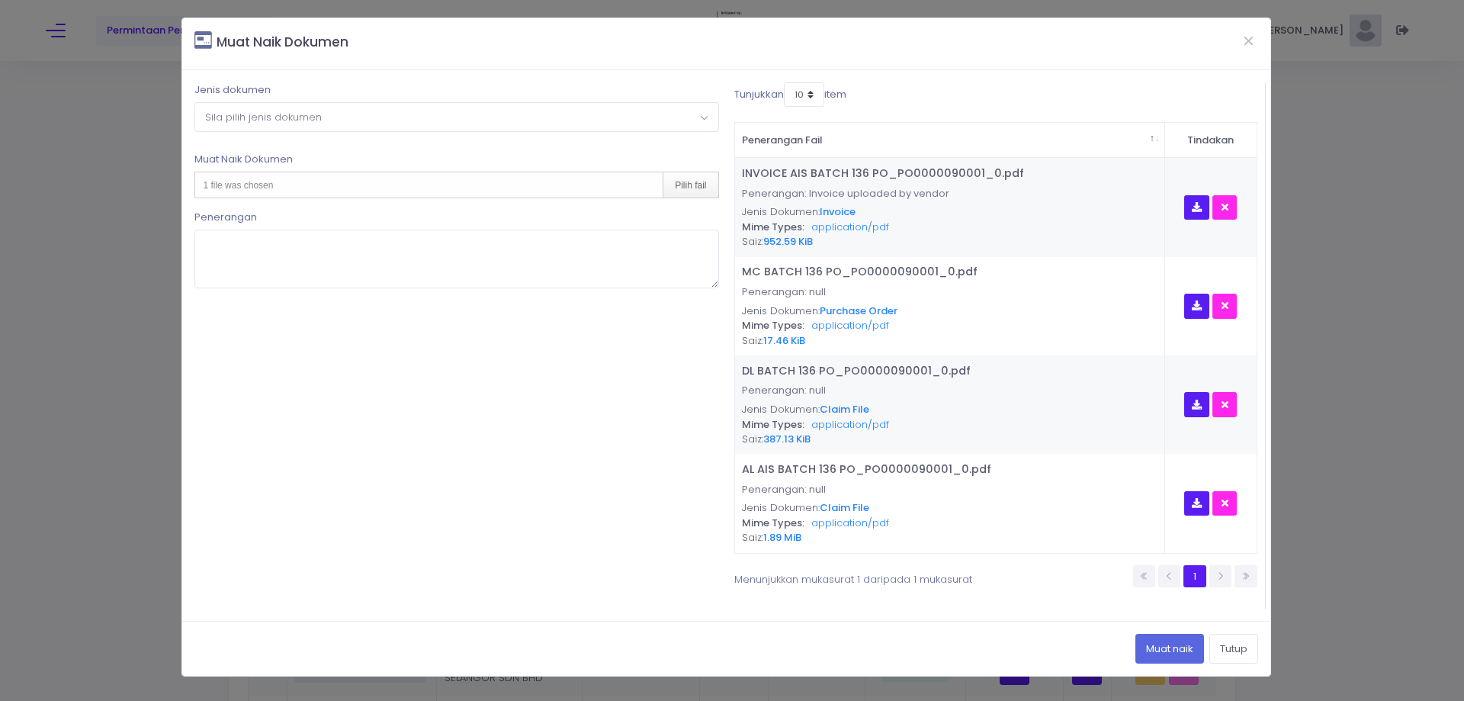
click at [490, 121] on span "Sila pilih jenis dokumen" at bounding box center [456, 116] width 522 height 27
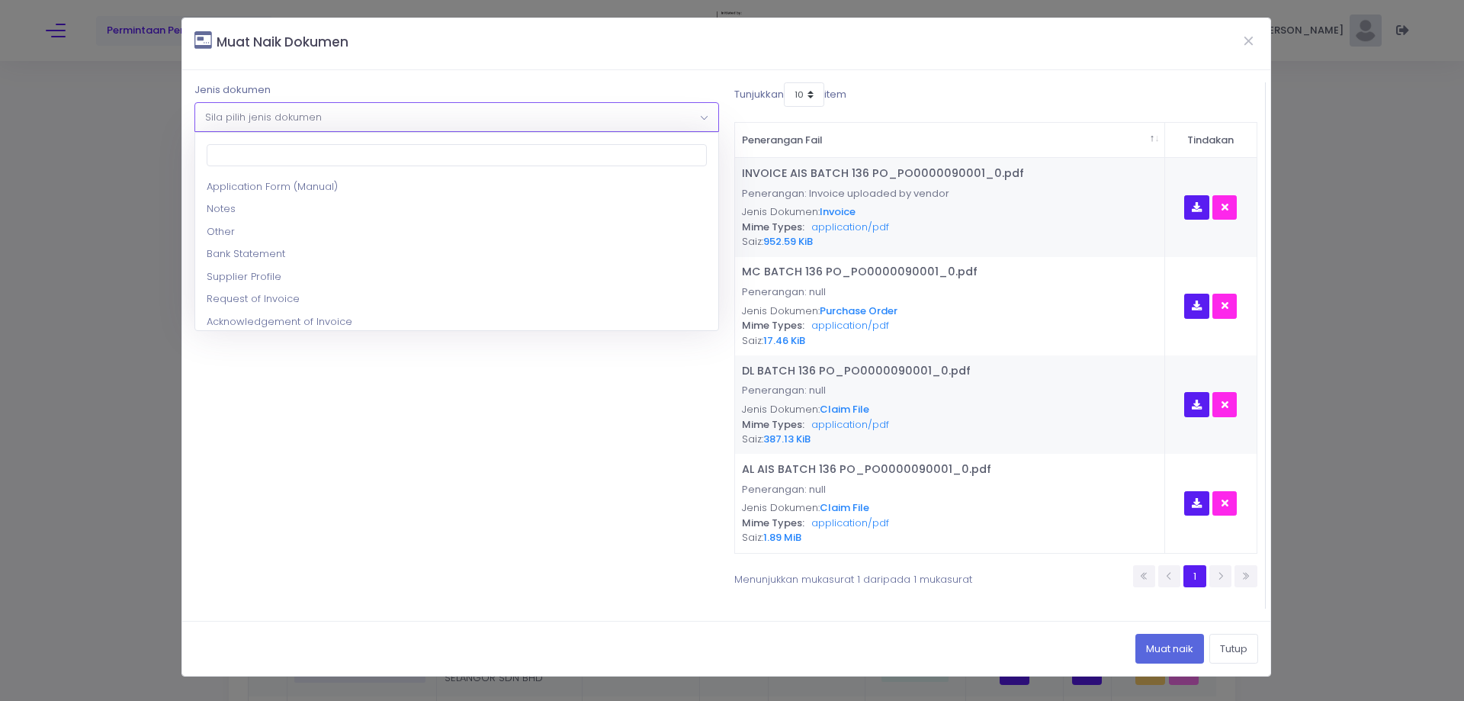
scroll to position [153, 0]
select select "9"
click at [445, 180] on div "1 file was chosen Pilih fail" at bounding box center [456, 185] width 524 height 27
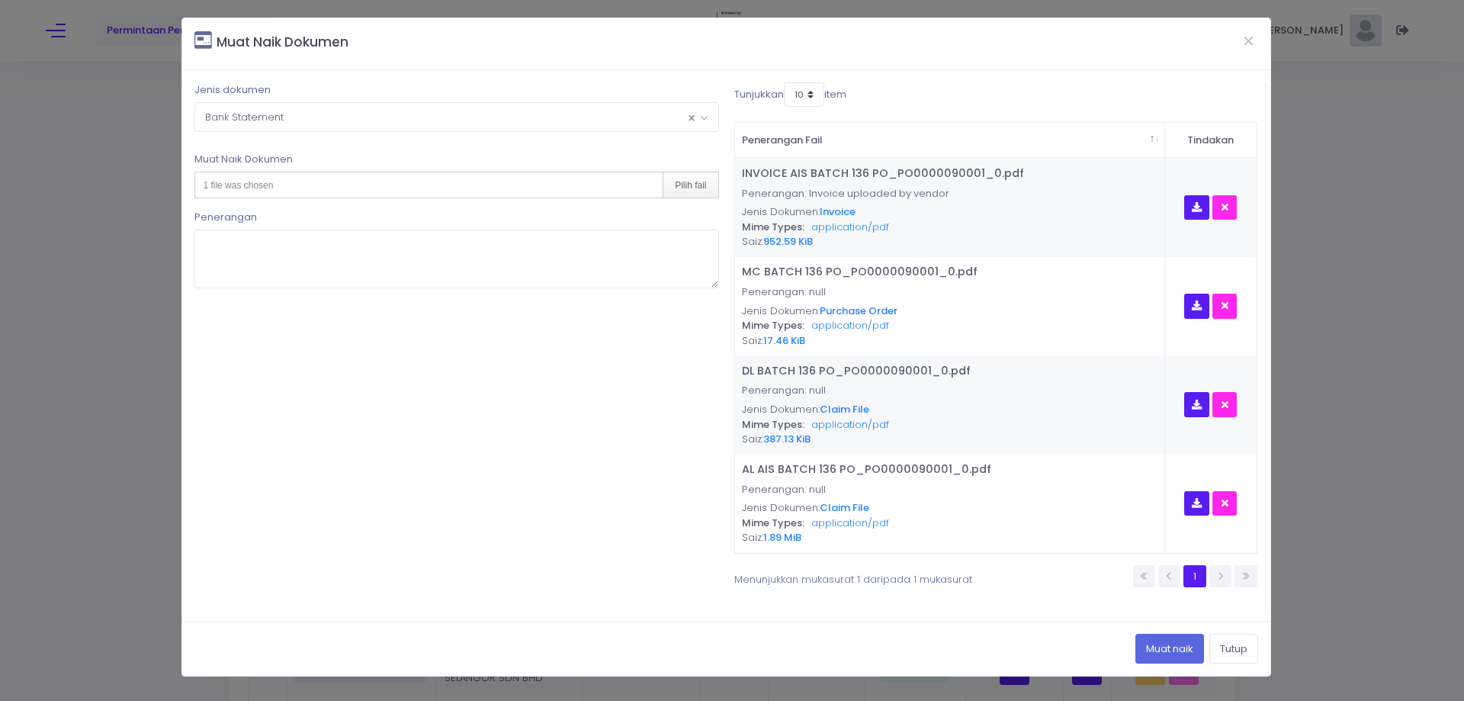
type input "C:\fakepath\BANK STATEMENT BULAN 1 2025.pdf"
click at [1157, 650] on button "Muat naik" at bounding box center [1170, 648] width 69 height 29
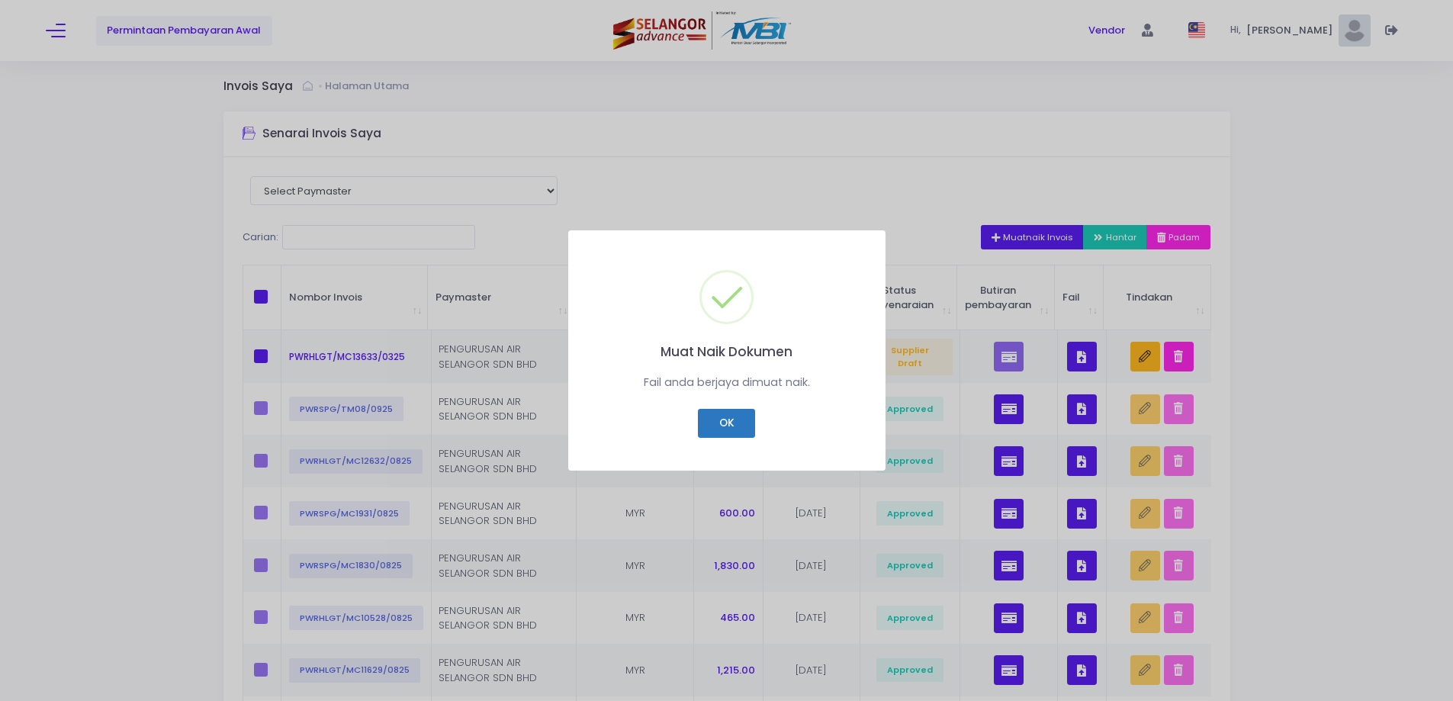
click at [728, 427] on button "OK" at bounding box center [726, 423] width 57 height 29
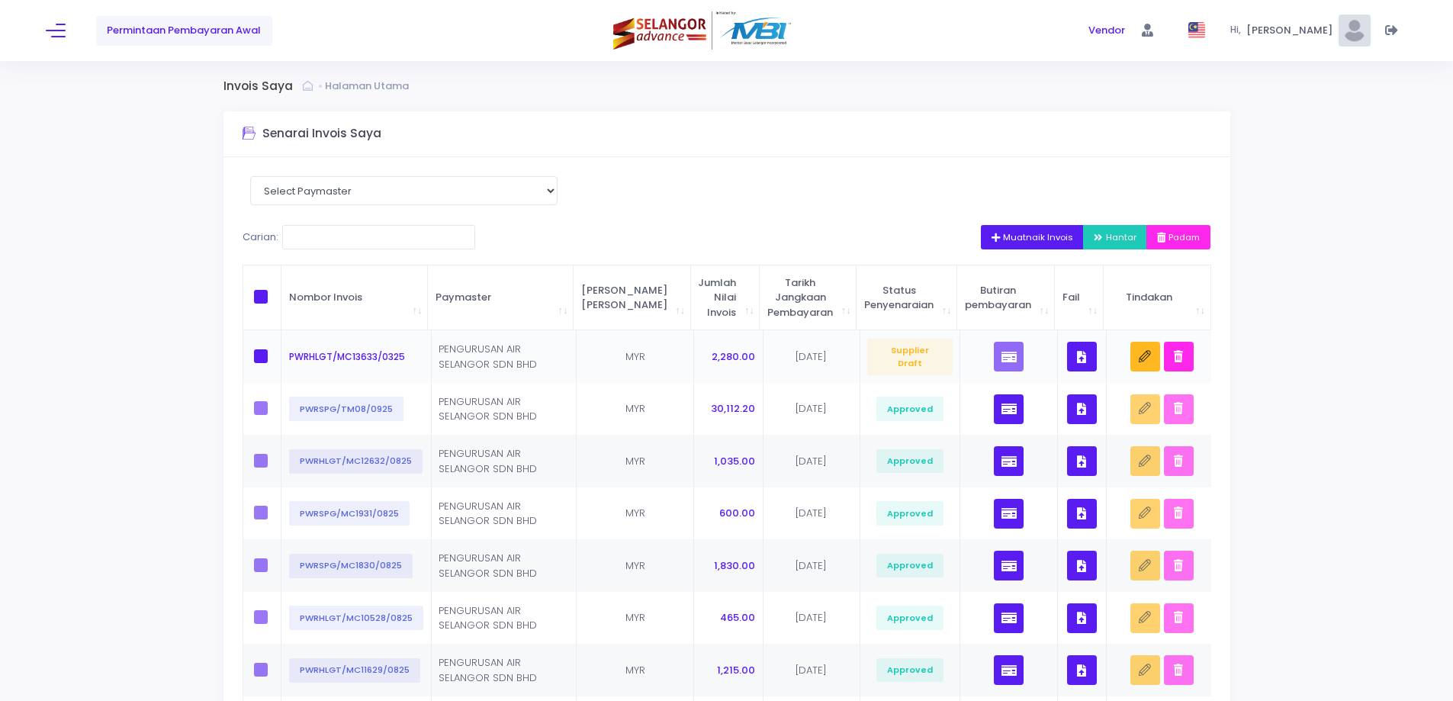
click at [1087, 355] on button "button" at bounding box center [1082, 357] width 30 height 30
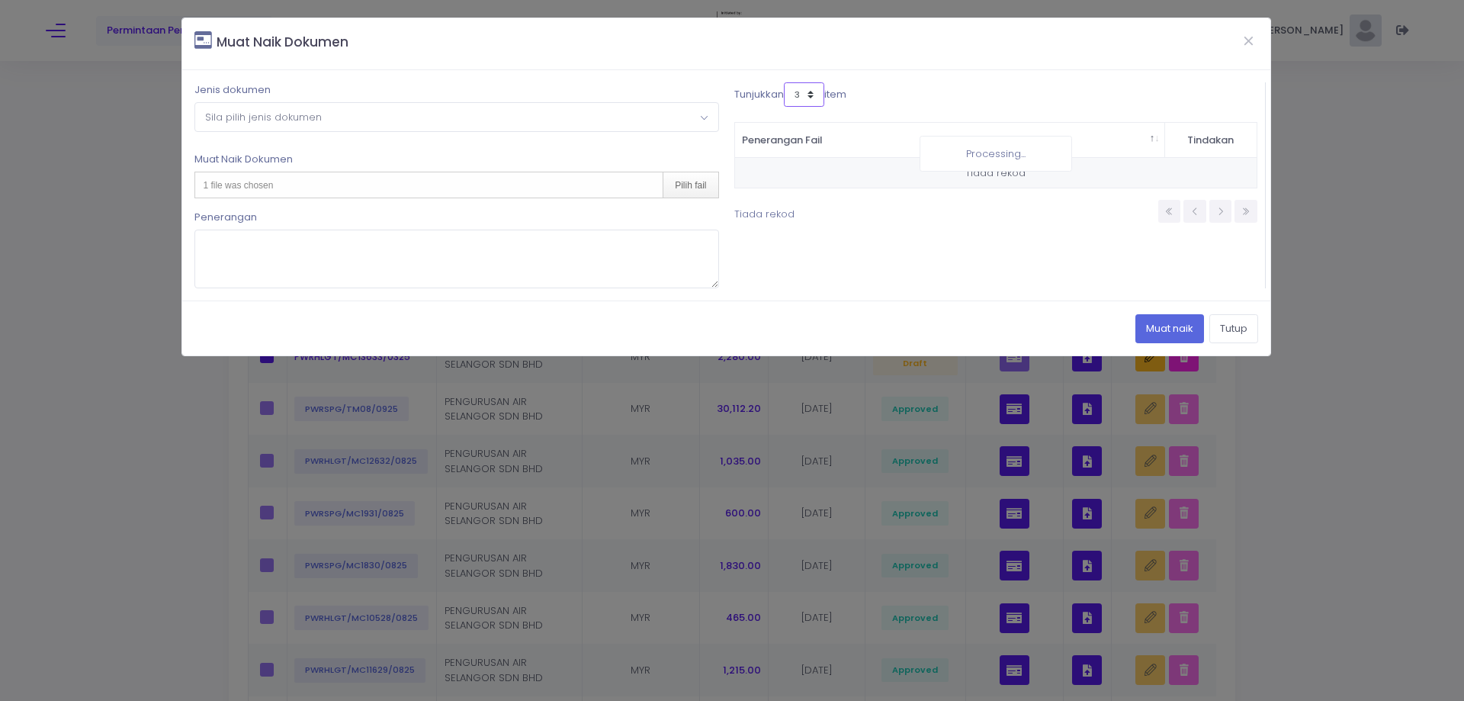
click at [805, 98] on select "3 5 7 10" at bounding box center [804, 94] width 40 height 24
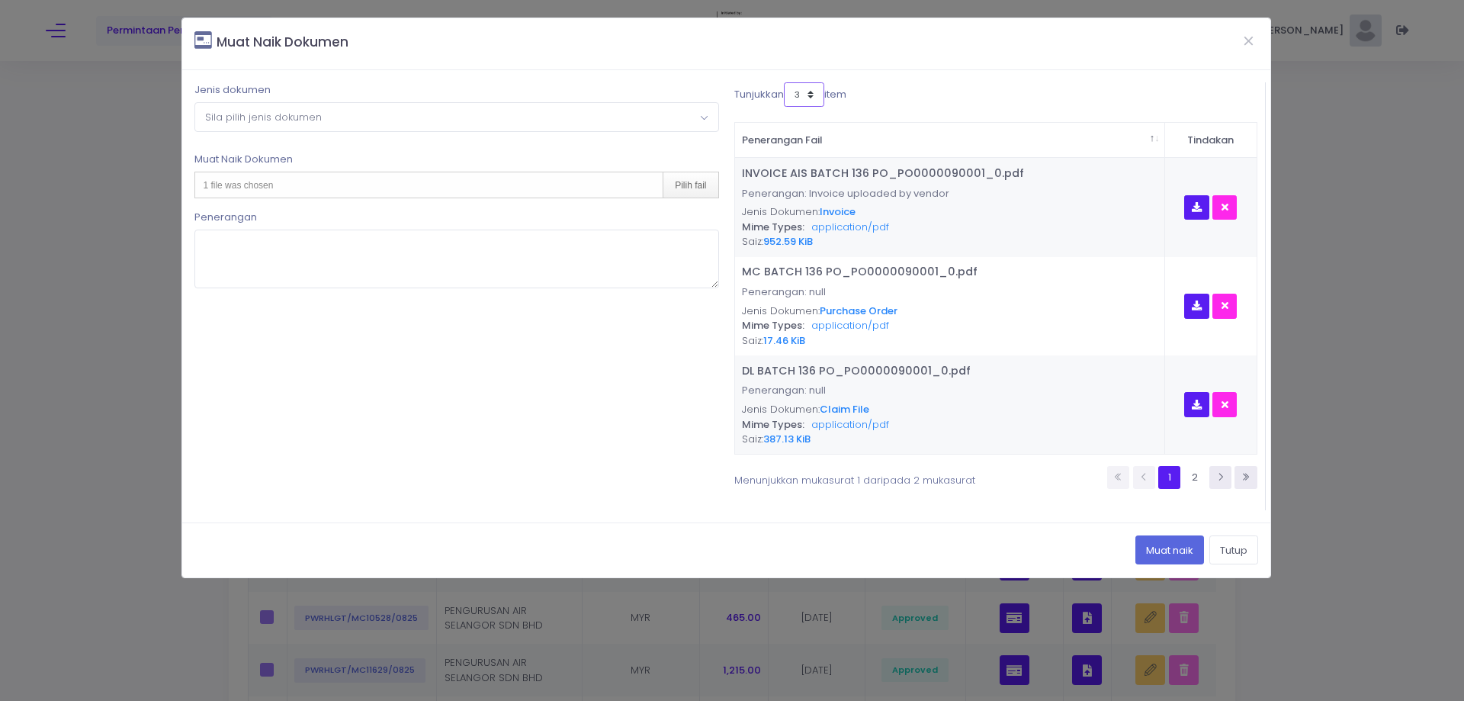
select select "10"
click at [784, 82] on select "3 5 7 10" at bounding box center [804, 94] width 40 height 24
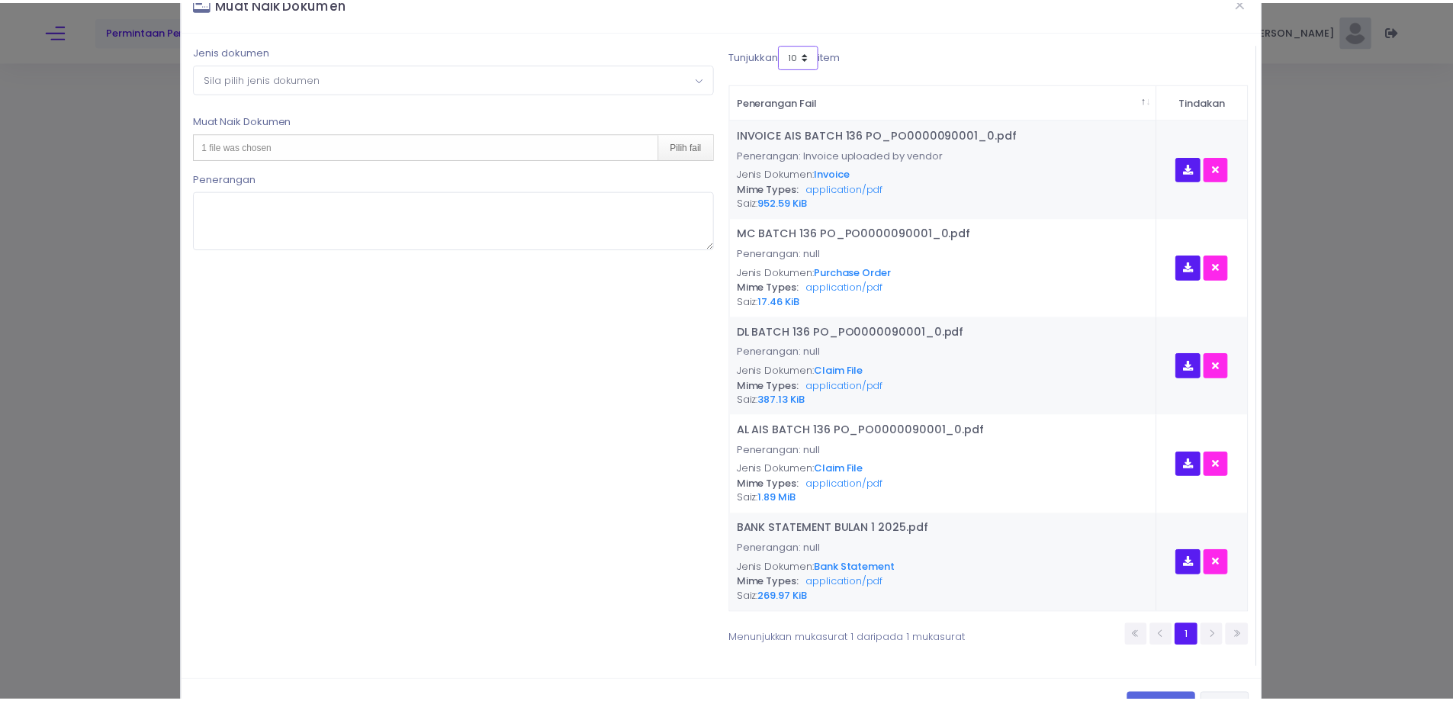
scroll to position [92, 0]
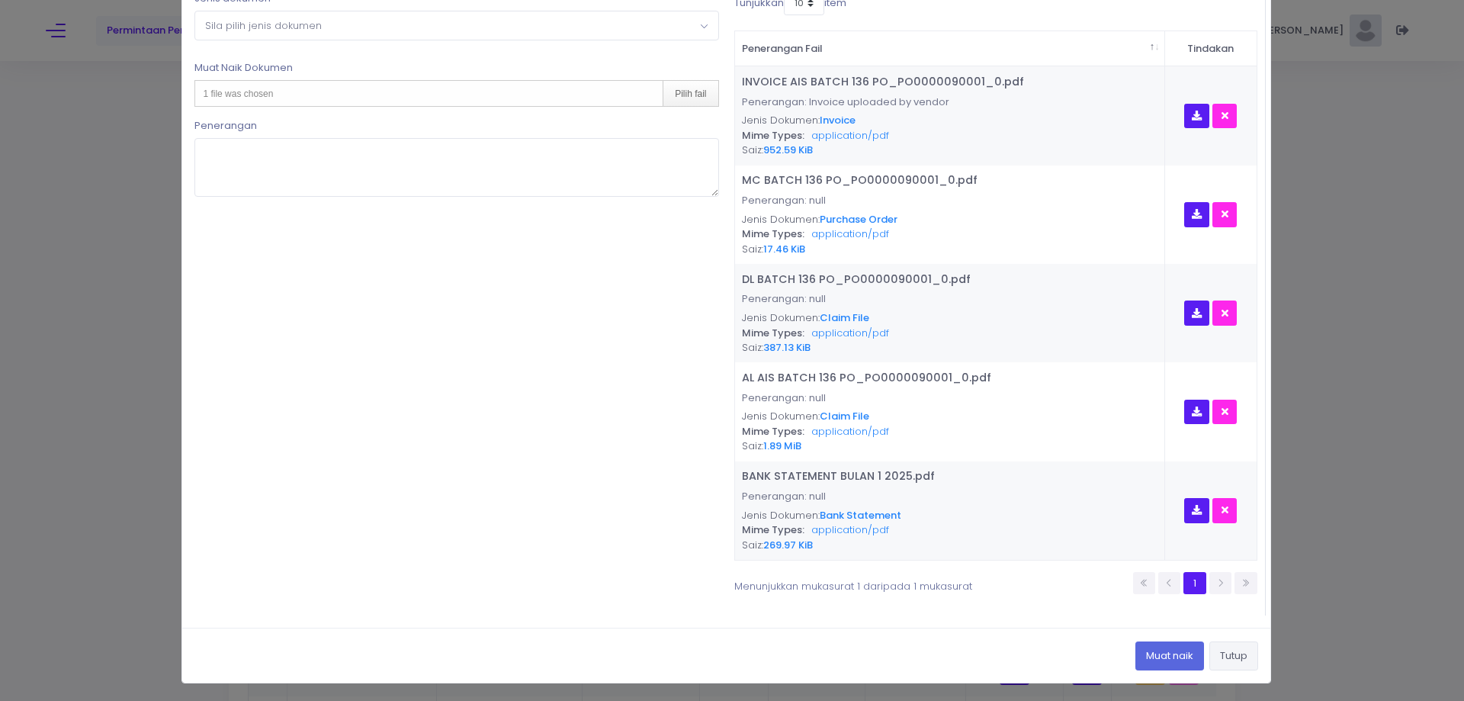
click at [1225, 651] on button "Tutup" at bounding box center [1234, 655] width 49 height 29
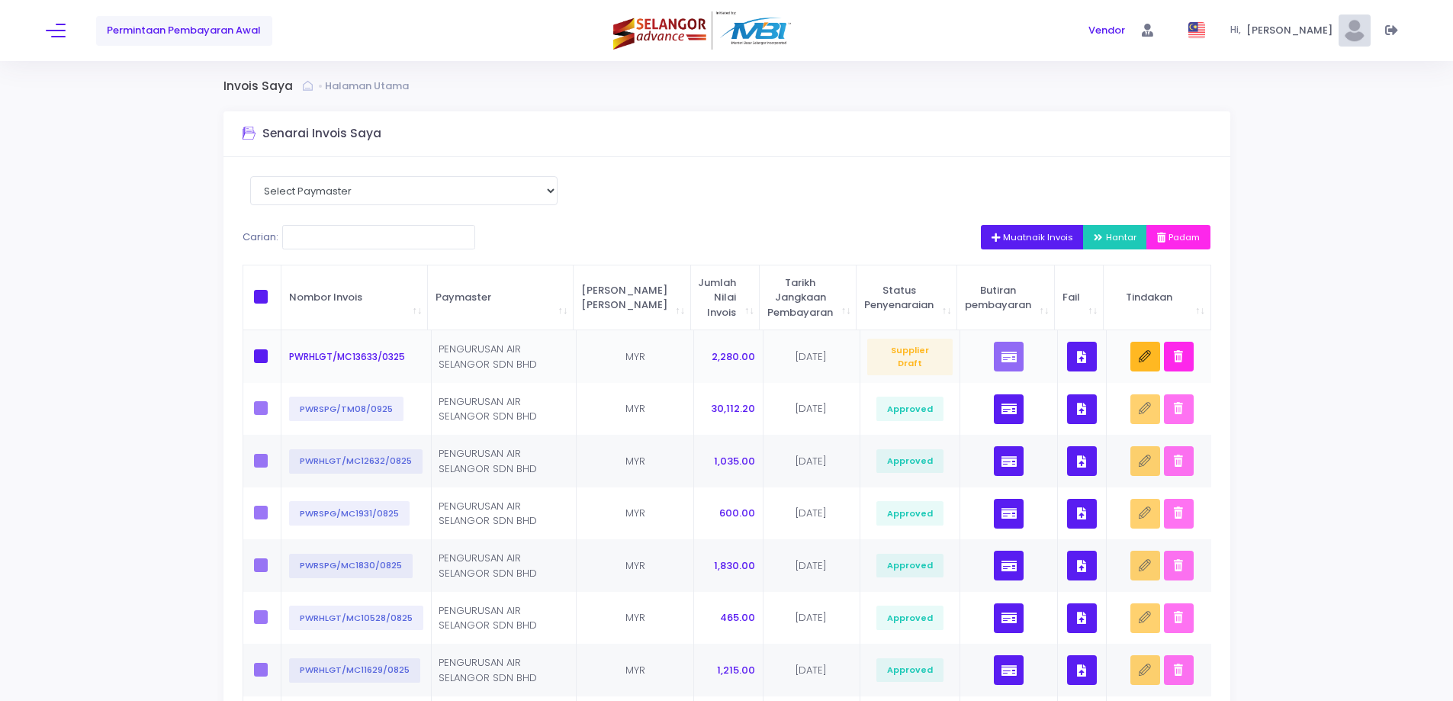
click at [253, 355] on td at bounding box center [262, 356] width 39 height 53
click at [252, 295] on th at bounding box center [262, 298] width 39 height 66
click at [258, 296] on span at bounding box center [261, 297] width 14 height 14
click at [277, 296] on input "checkbox" at bounding box center [282, 295] width 10 height 10
checkbox input "true"
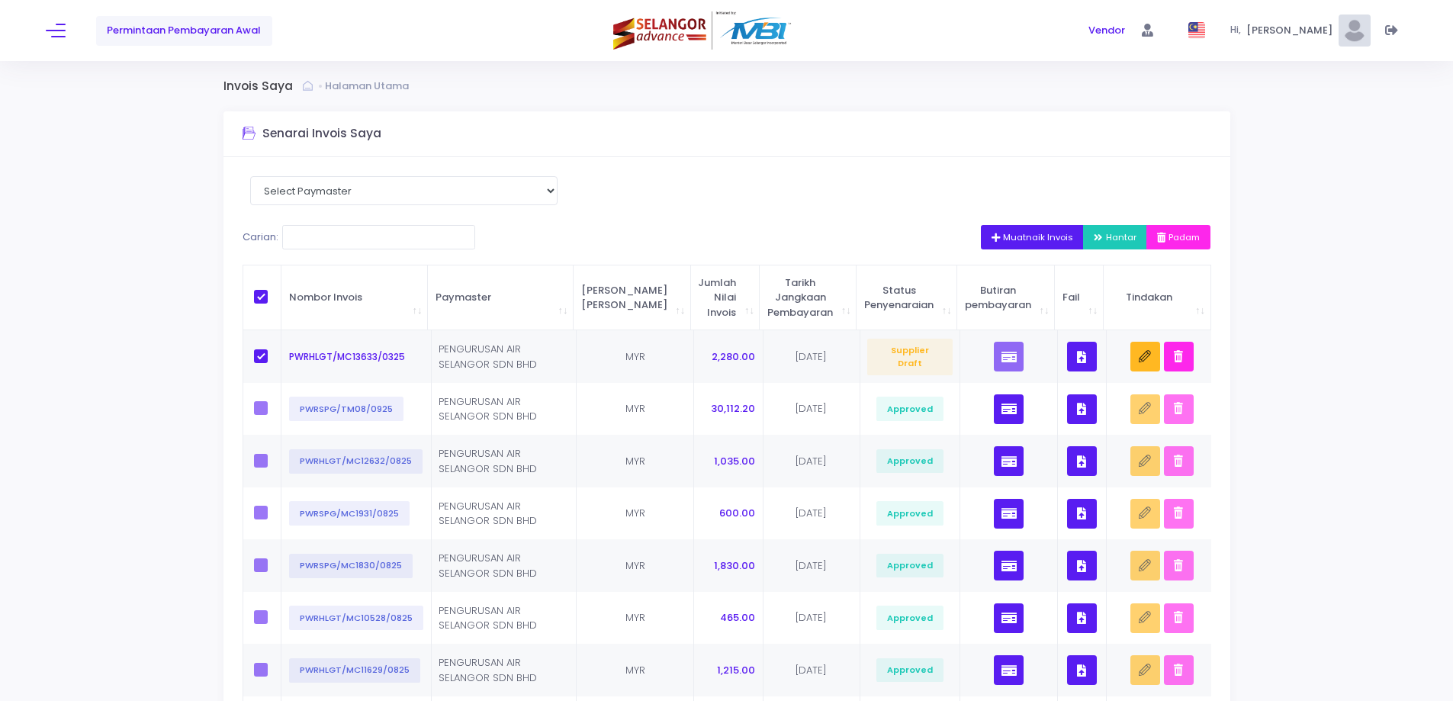
checkbox input "true"
click at [1132, 238] on span "Hantar" at bounding box center [1115, 237] width 43 height 12
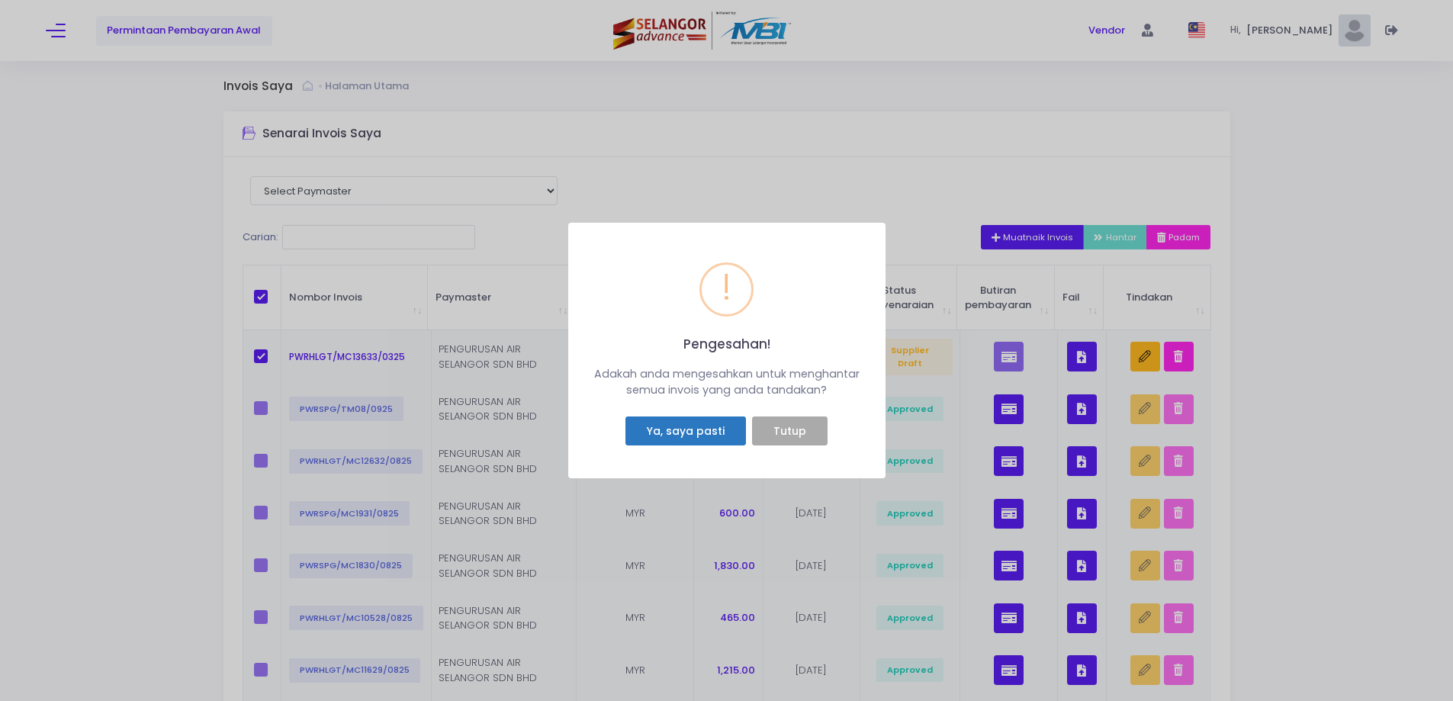
click at [663, 436] on button "Ya, saya pasti" at bounding box center [685, 430] width 120 height 29
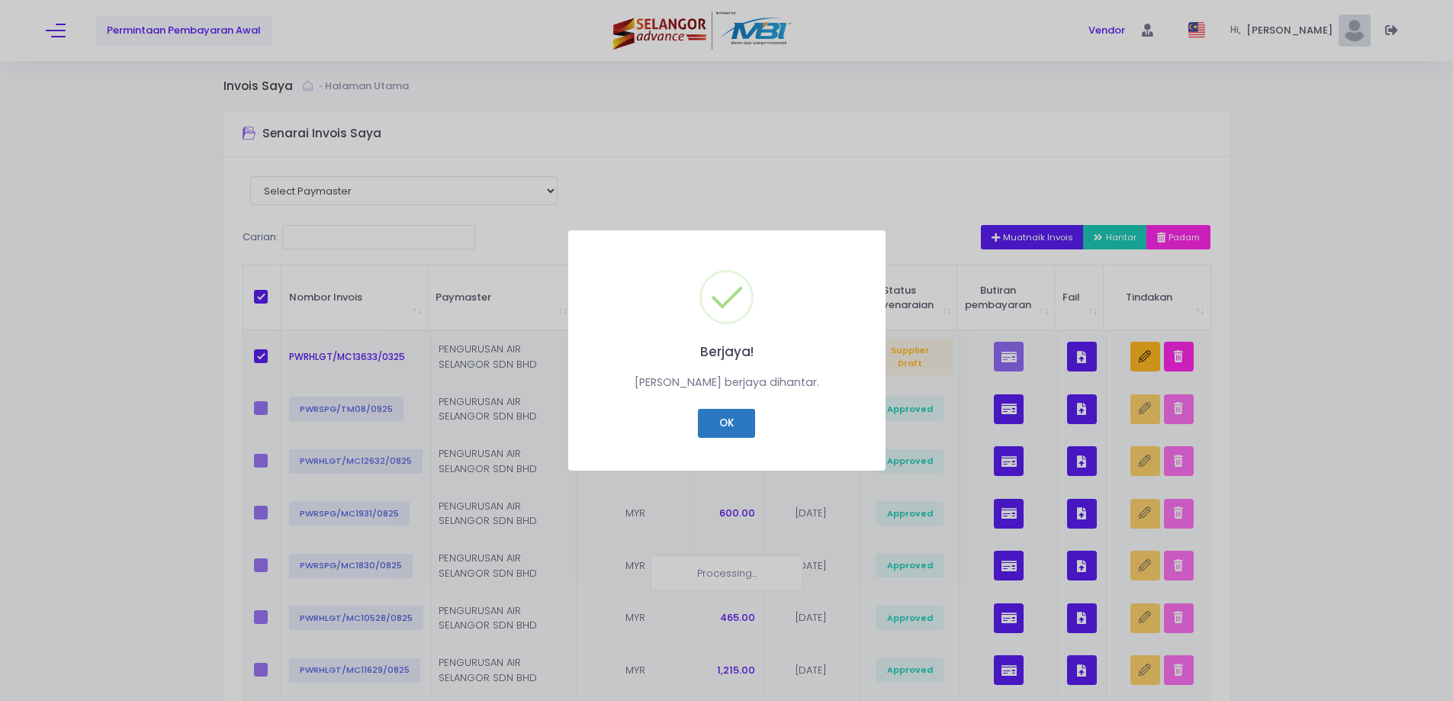
click at [722, 410] on button "OK" at bounding box center [726, 423] width 57 height 29
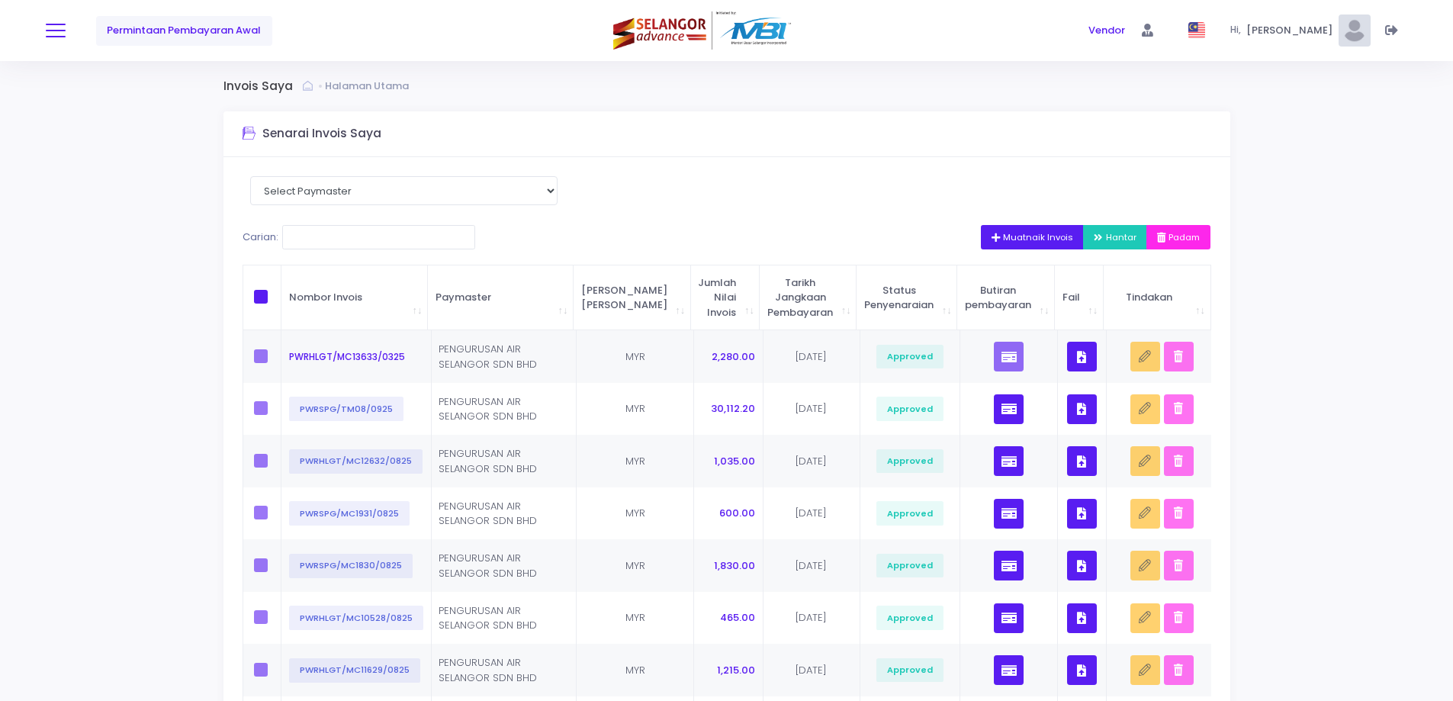
click at [59, 32] on button at bounding box center [56, 31] width 20 height 20
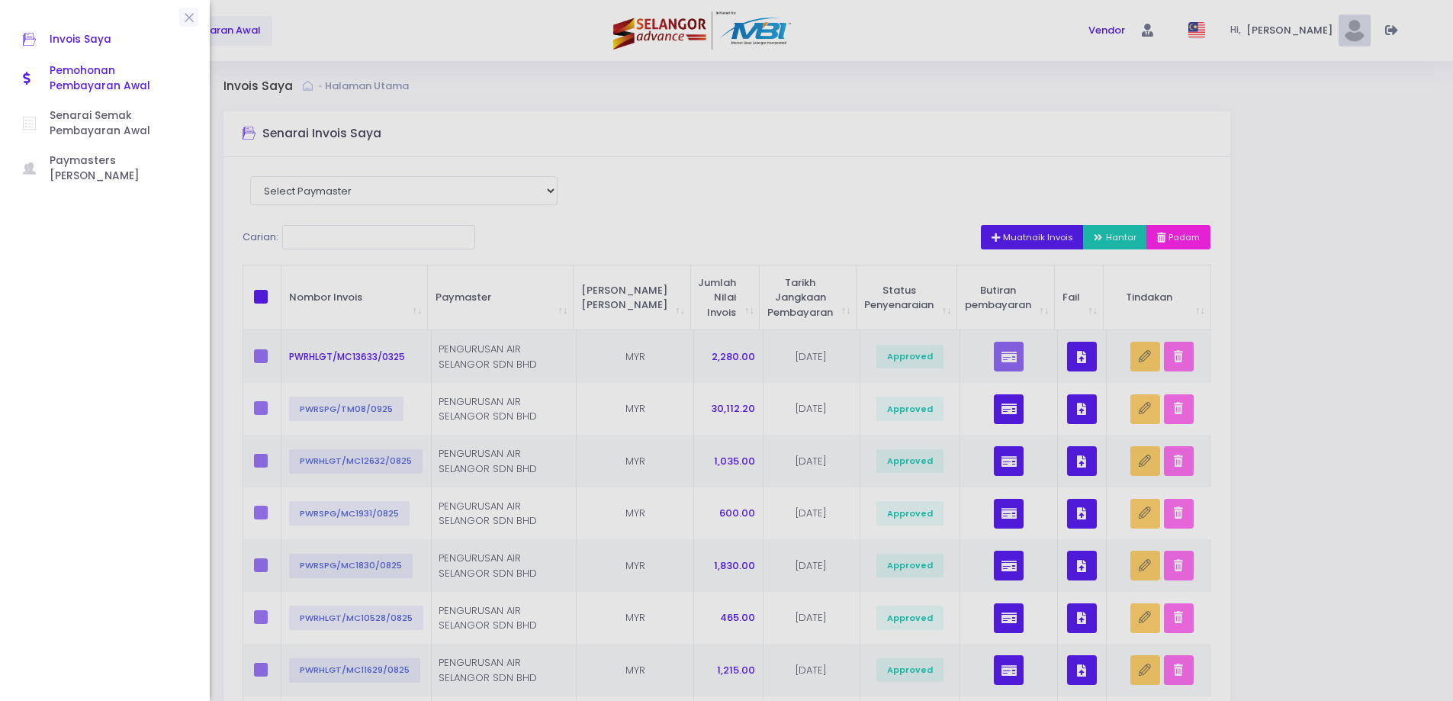
click at [61, 70] on span "Pemohonan Pembayaran Awal" at bounding box center [118, 78] width 137 height 31
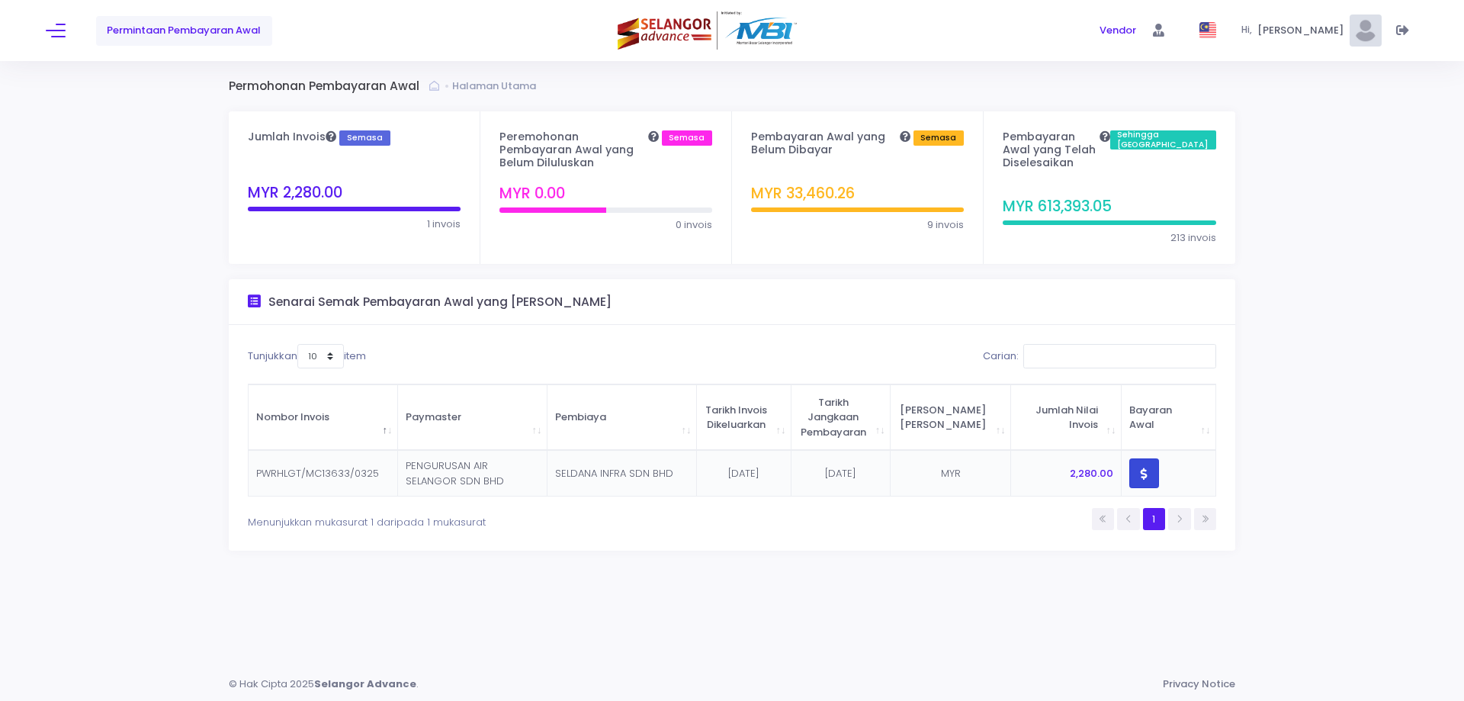
click at [1145, 459] on button "button" at bounding box center [1144, 473] width 30 height 30
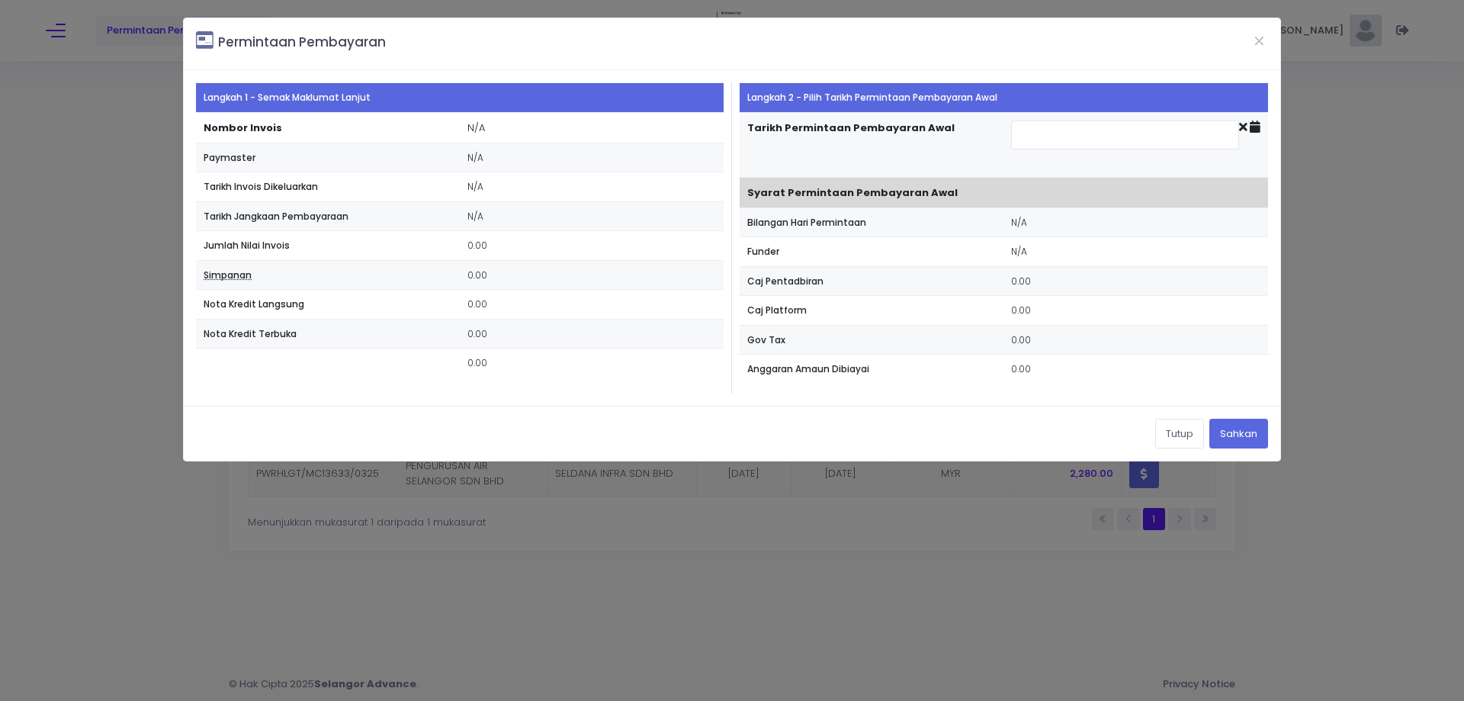
type input "[DATE]"
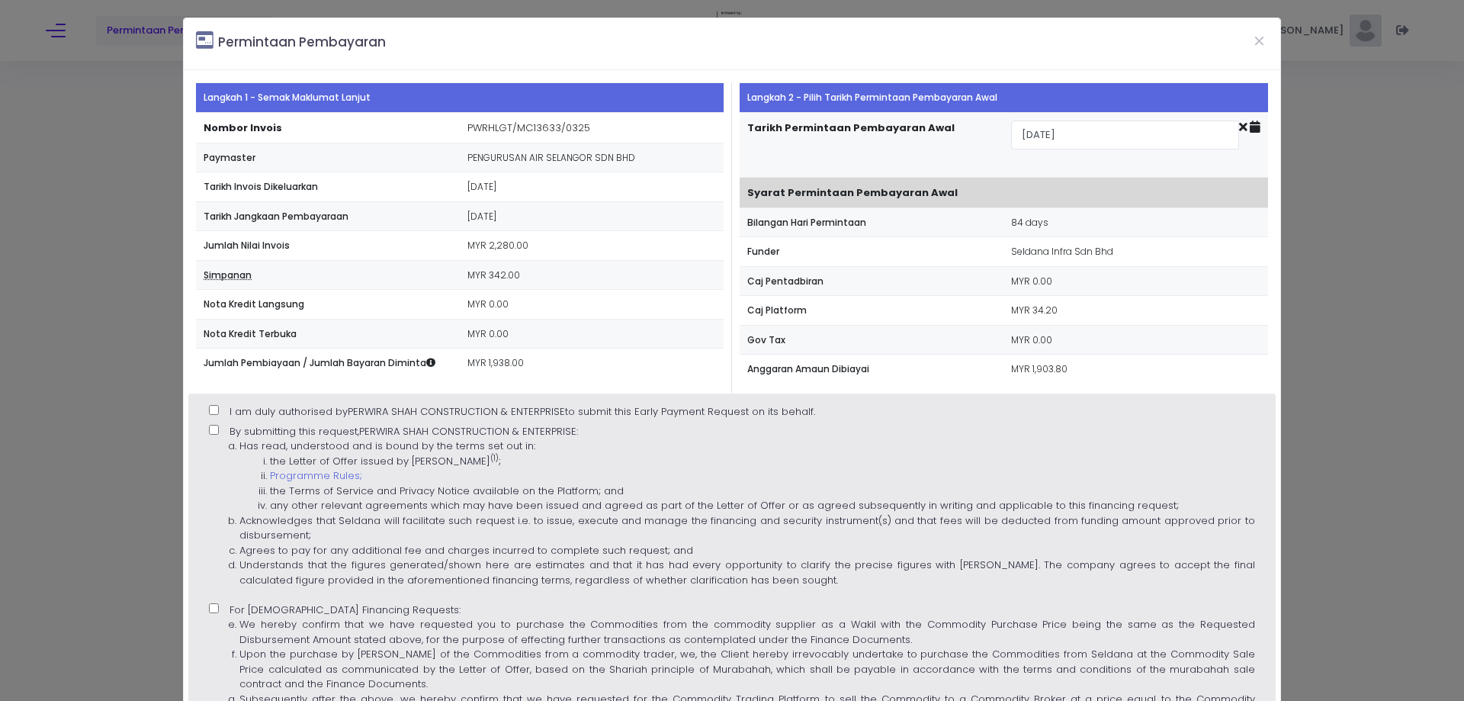
click at [214, 410] on input "I am duly authorised by [PERSON_NAME] CONSTRUCTION & ENTERPRISE to submit this …" at bounding box center [214, 410] width 10 height 10
checkbox input "true"
drag, startPoint x: 214, startPoint y: 432, endPoint x: 217, endPoint y: 500, distance: 68.7
click at [215, 432] on input "By submitting this request, PERWIRA SHAH CONSTRUCTION & ENTERPRISE : Has read, …" at bounding box center [214, 430] width 10 height 10
checkbox input "true"
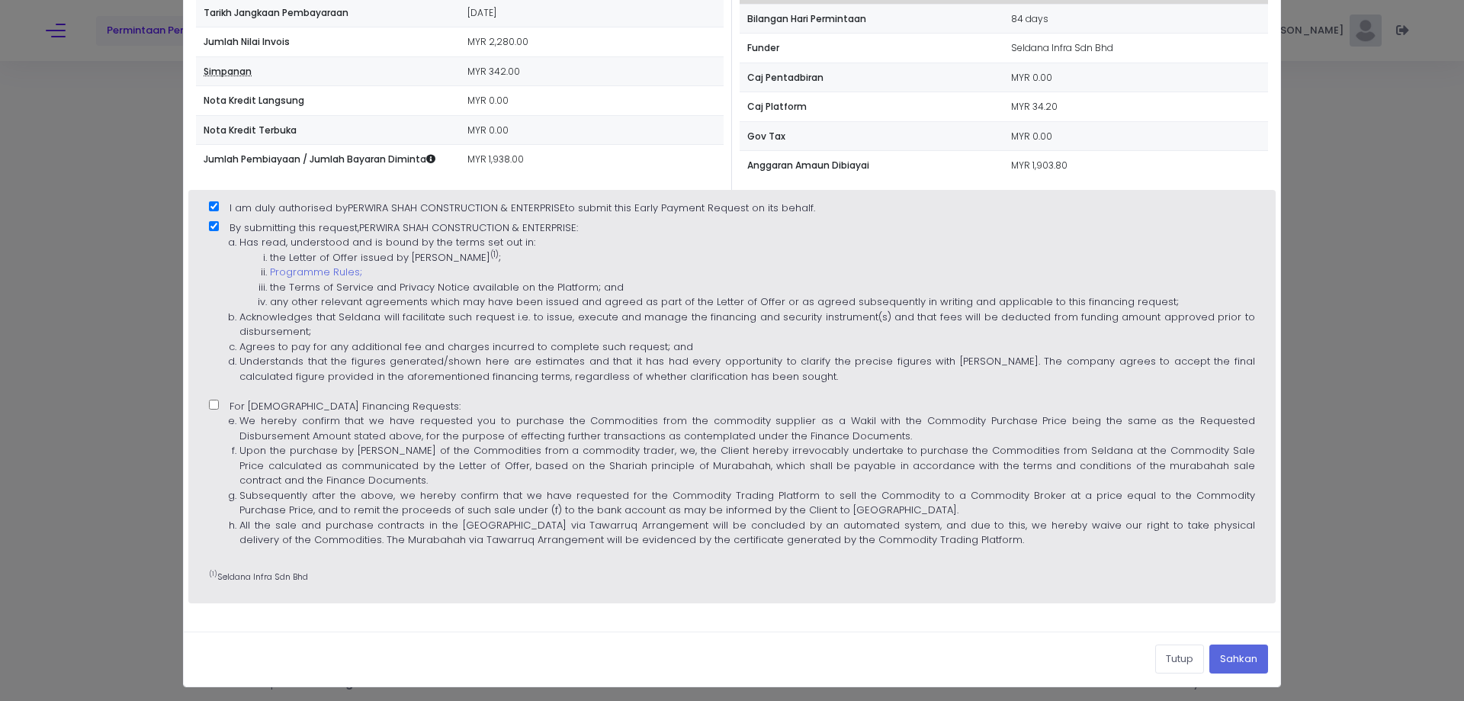
scroll to position [207, 0]
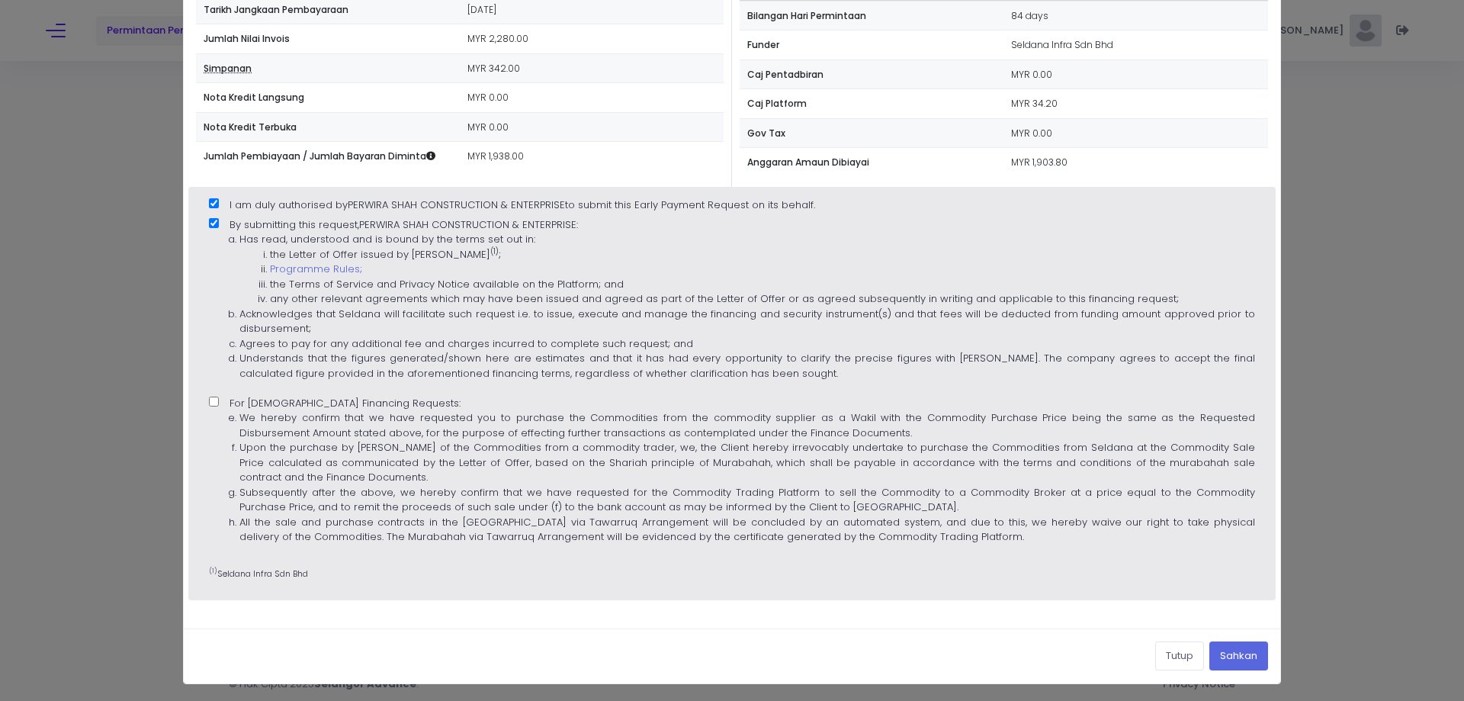
click at [213, 399] on input "For [DEMOGRAPHIC_DATA] Financing Requests: We hereby confirm that we have reque…" at bounding box center [214, 402] width 10 height 10
checkbox input "true"
click at [1228, 666] on button "Sahkan" at bounding box center [1239, 655] width 59 height 29
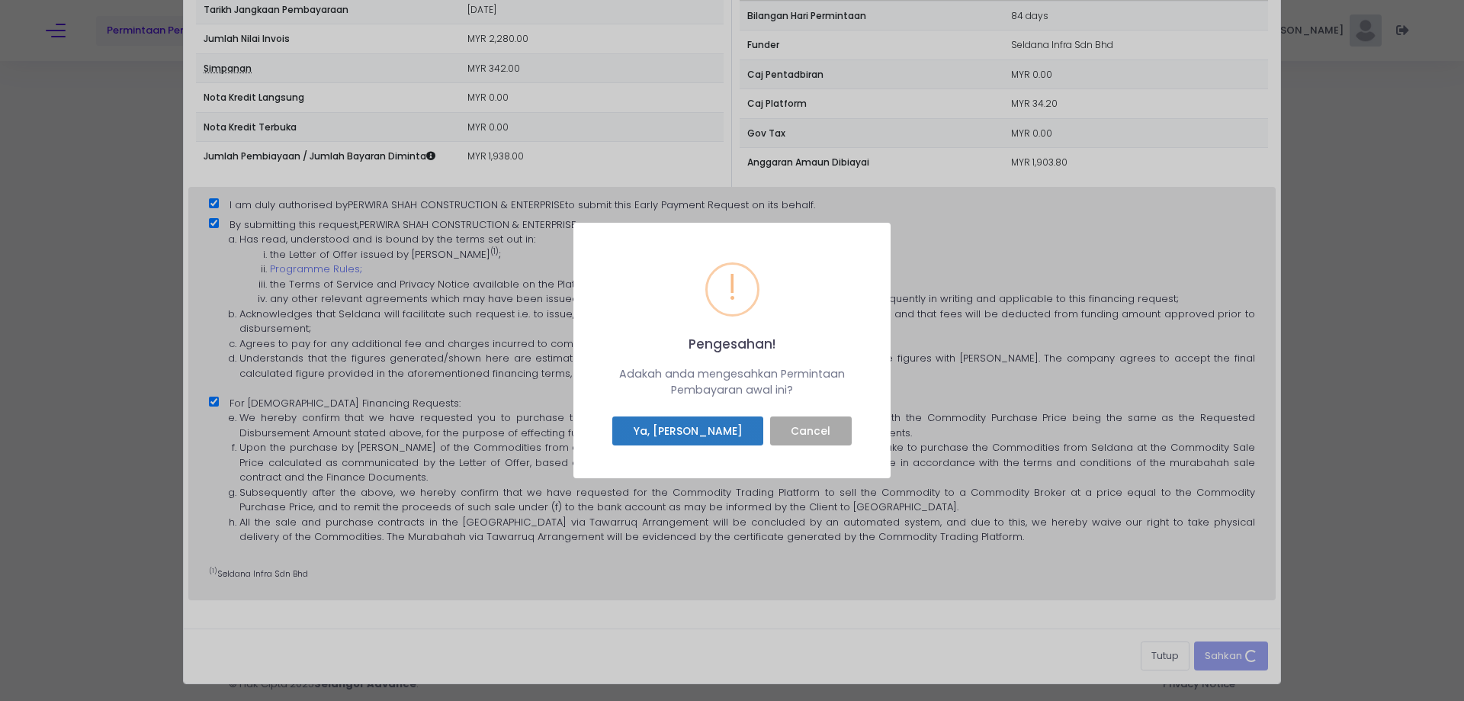
click at [716, 434] on button "Ya, [PERSON_NAME]" at bounding box center [687, 430] width 151 height 29
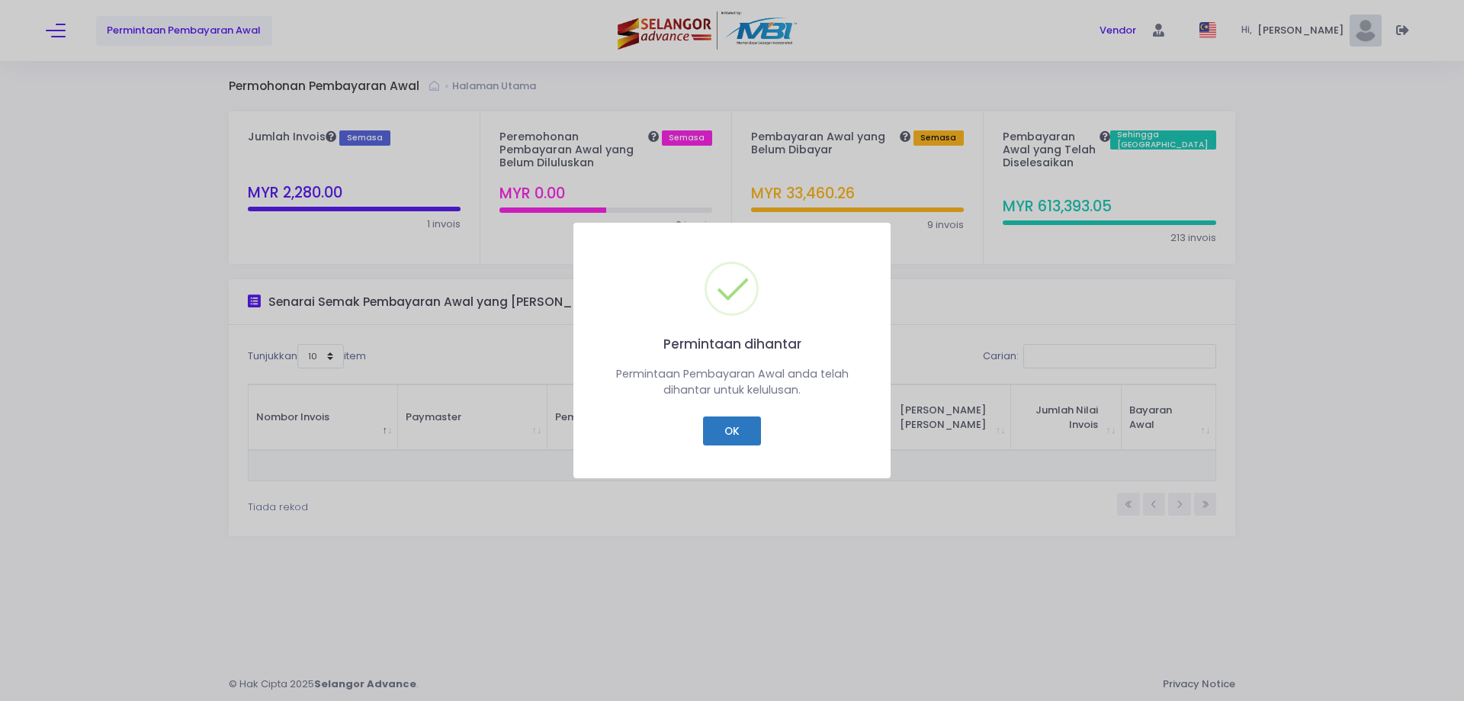
click at [724, 434] on button "OK" at bounding box center [731, 430] width 57 height 29
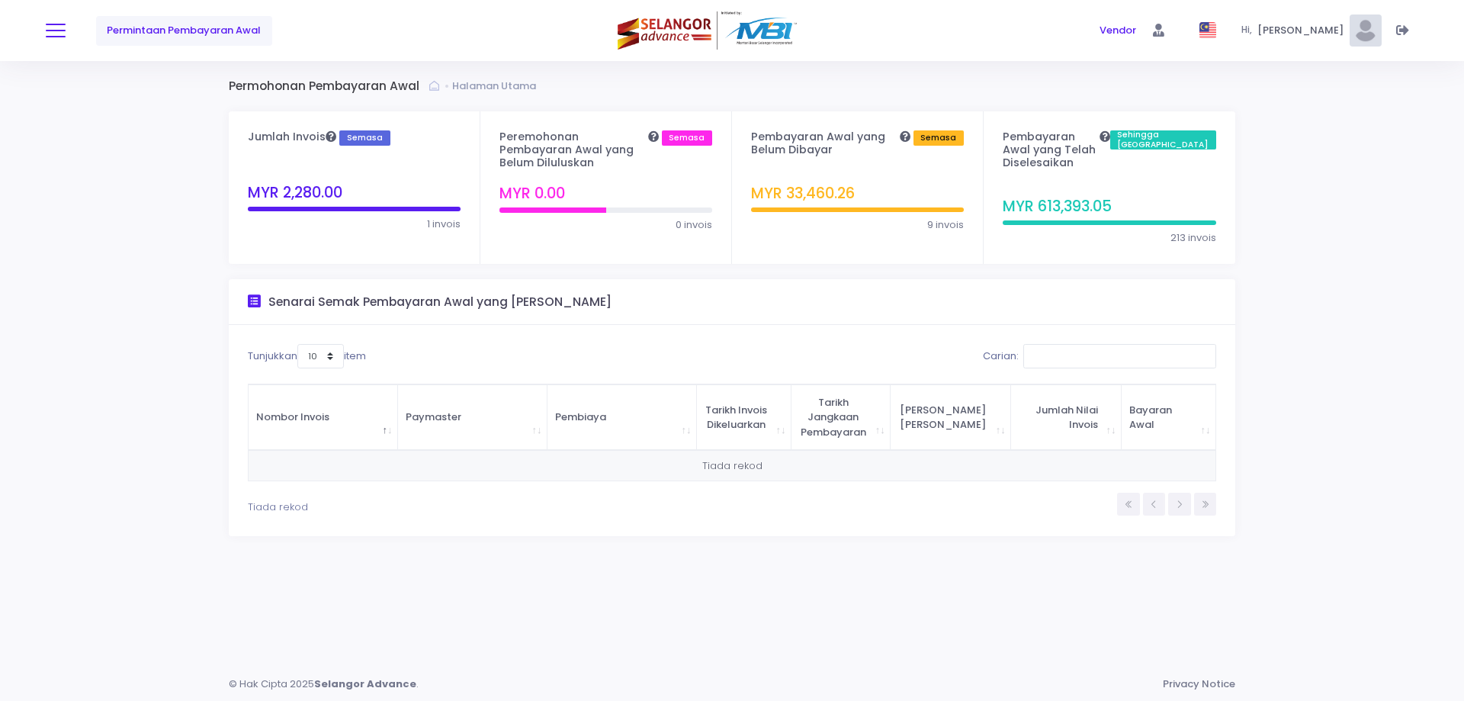
click at [59, 32] on button at bounding box center [56, 31] width 20 height 20
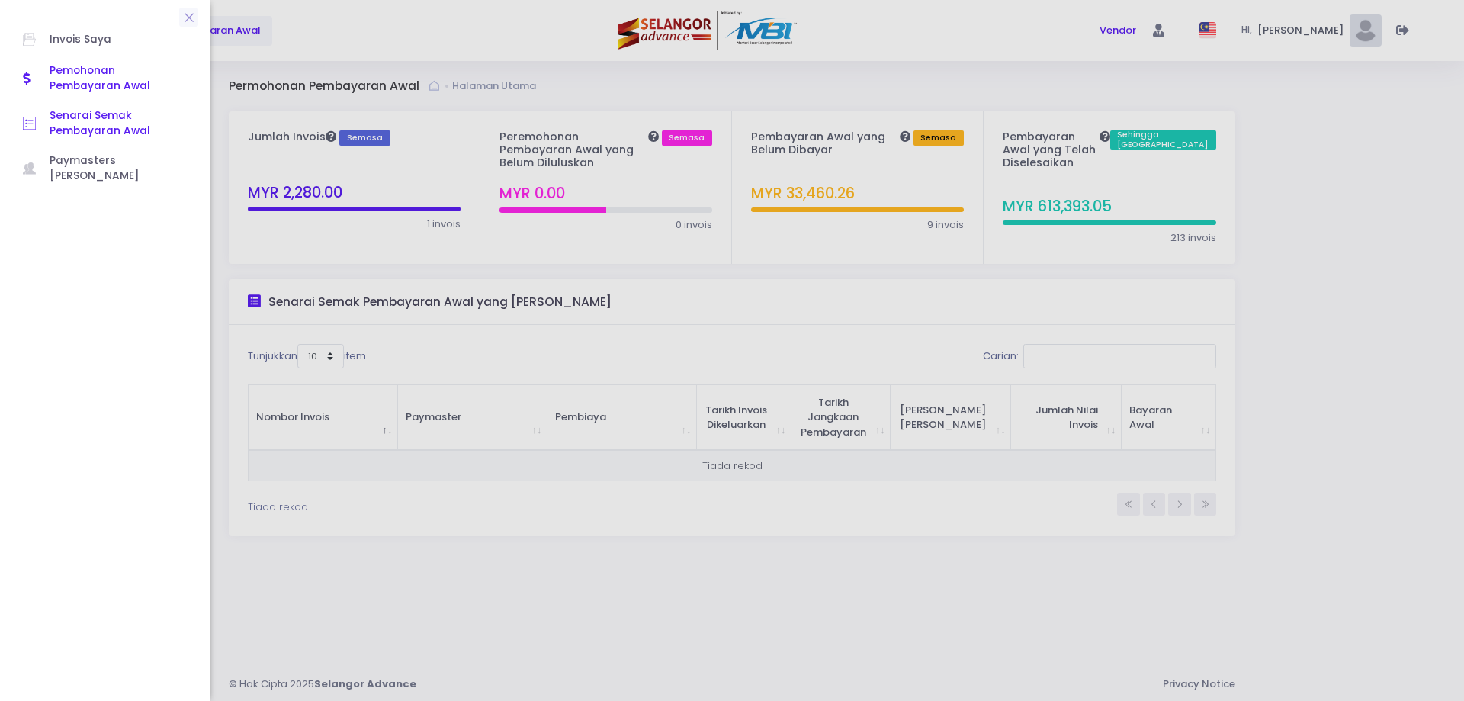
click at [66, 109] on span "Senarai Semak Pembayaran Awal" at bounding box center [118, 123] width 137 height 31
